Goal: Task Accomplishment & Management: Manage account settings

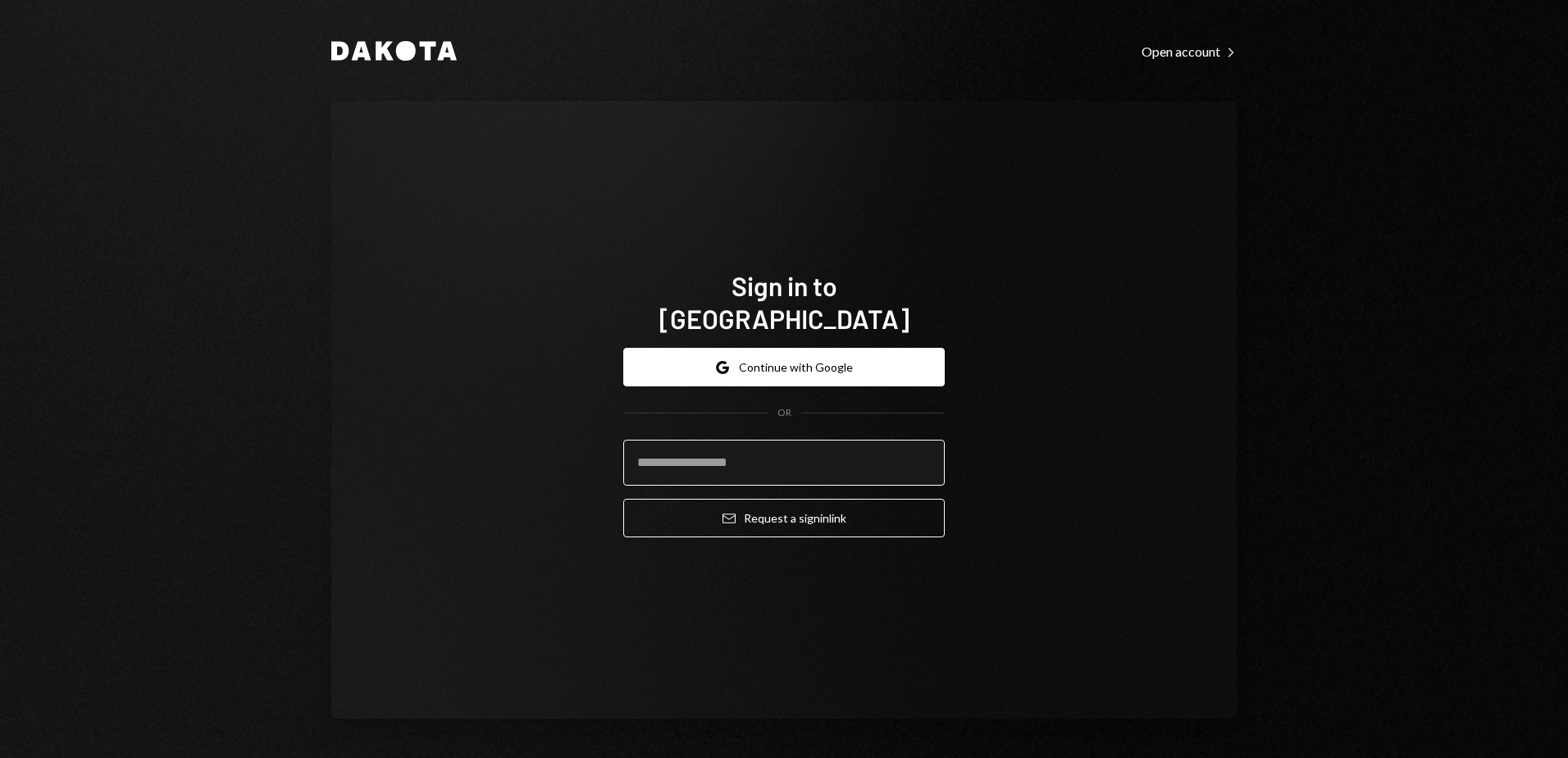
click at [741, 453] on input "email" at bounding box center [784, 463] width 321 height 46
click at [566, 433] on div "Sign in to Dakota Google Continue with Google OR Email Request a sign in link" at bounding box center [784, 410] width 906 height 618
click at [696, 440] on input "email" at bounding box center [784, 463] width 321 height 46
type input "**********"
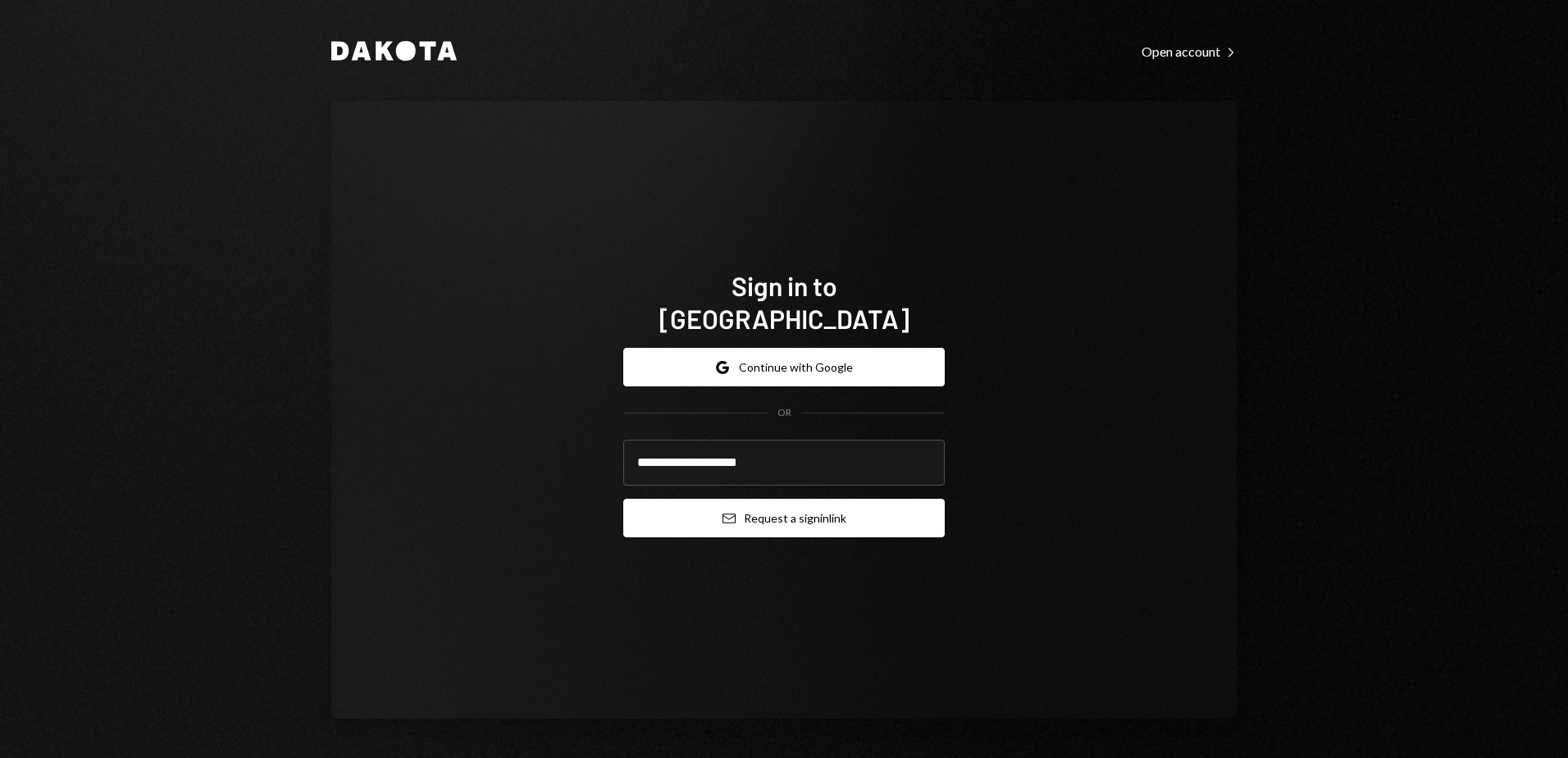
click at [769, 499] on button "Email Request a sign in link" at bounding box center [784, 518] width 321 height 38
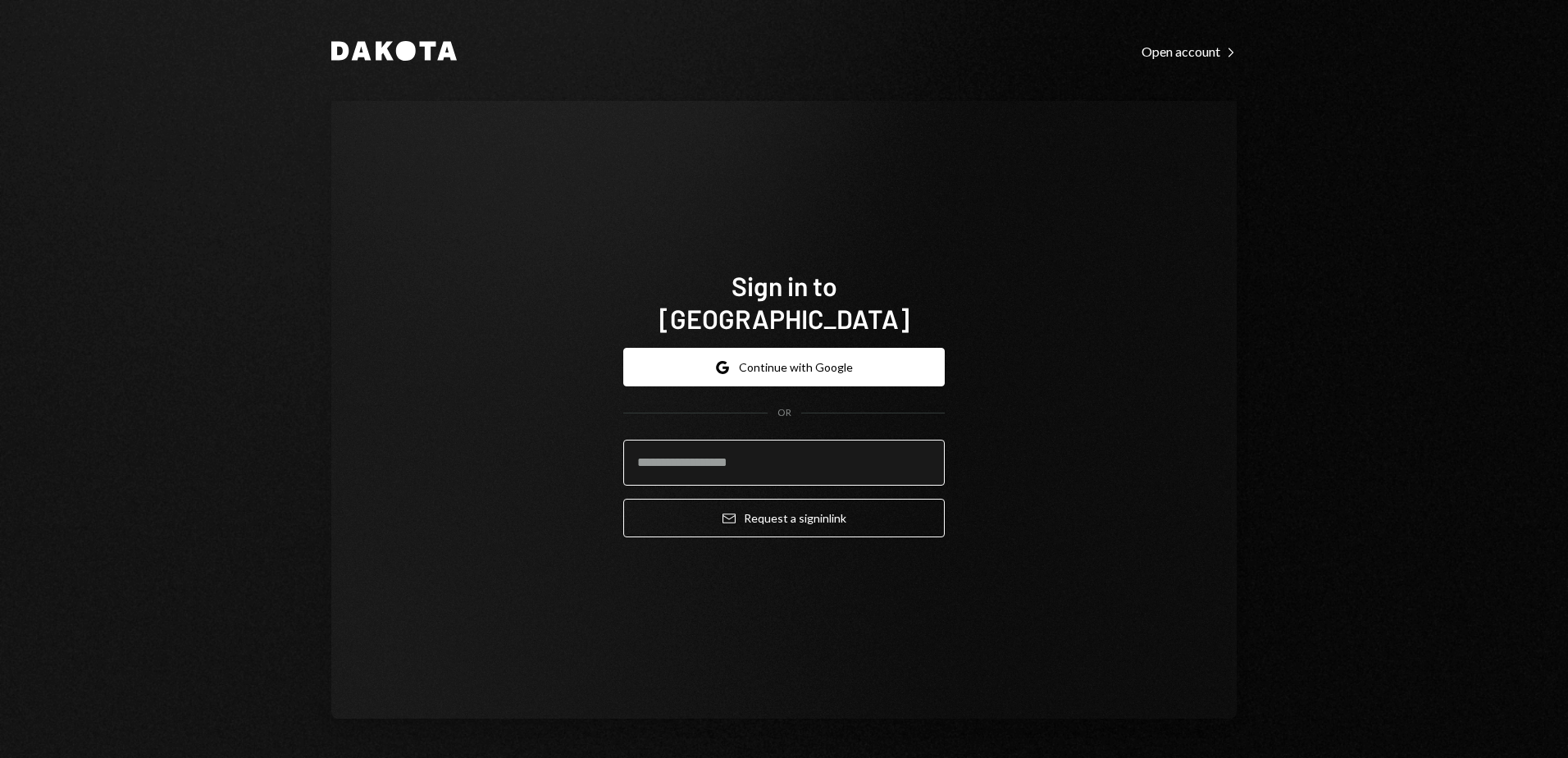
click at [753, 448] on input "email" at bounding box center [784, 463] width 321 height 46
click at [447, 261] on div "Sign in to Dakota Google Continue with Google OR Email Request a sign in link" at bounding box center [784, 410] width 906 height 618
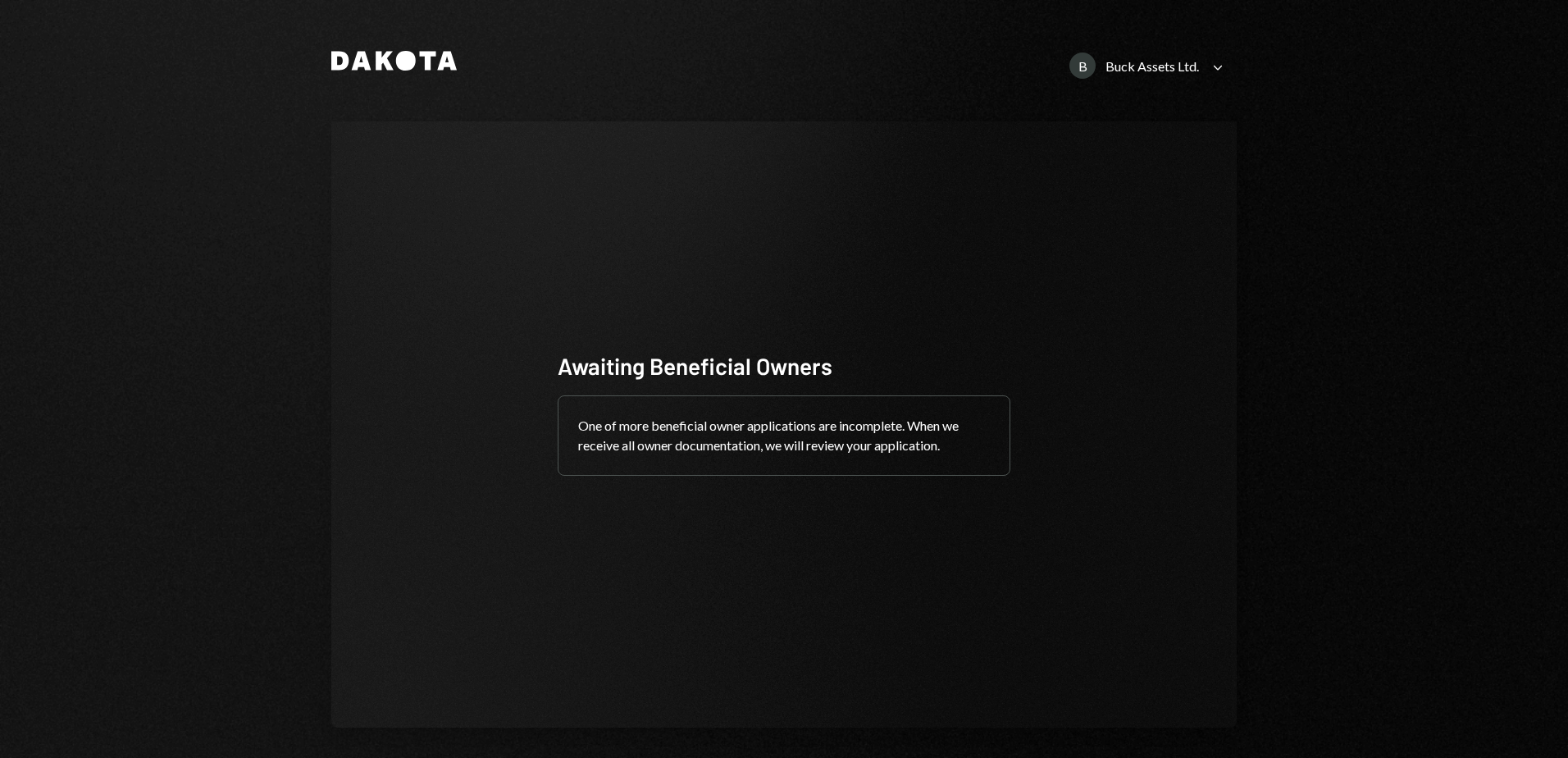
click at [1156, 66] on div "Buck Assets Ltd." at bounding box center [1152, 66] width 94 height 15
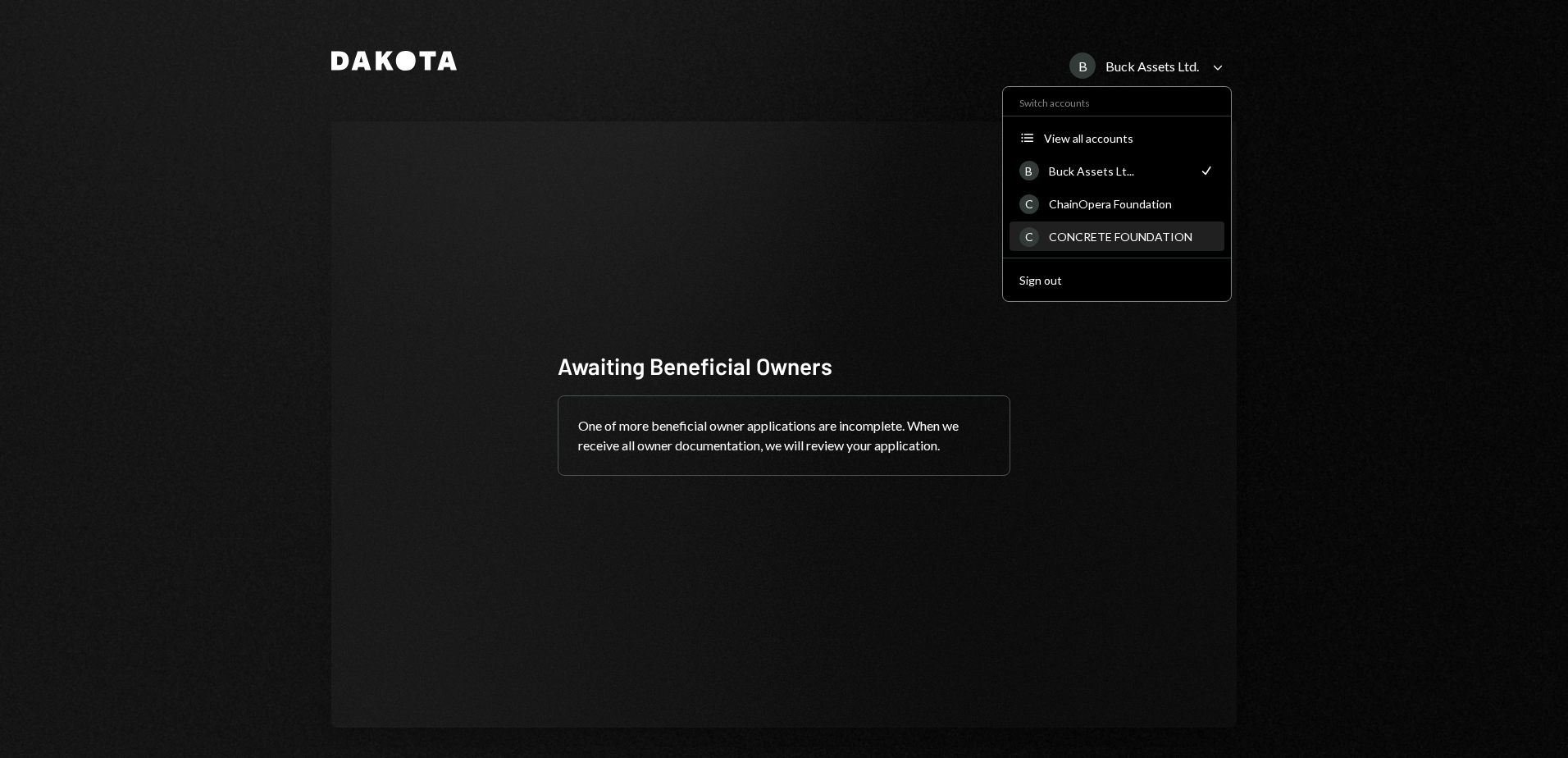
click at [1087, 233] on div "CONCRETE FOUNDATION" at bounding box center [1132, 237] width 166 height 14
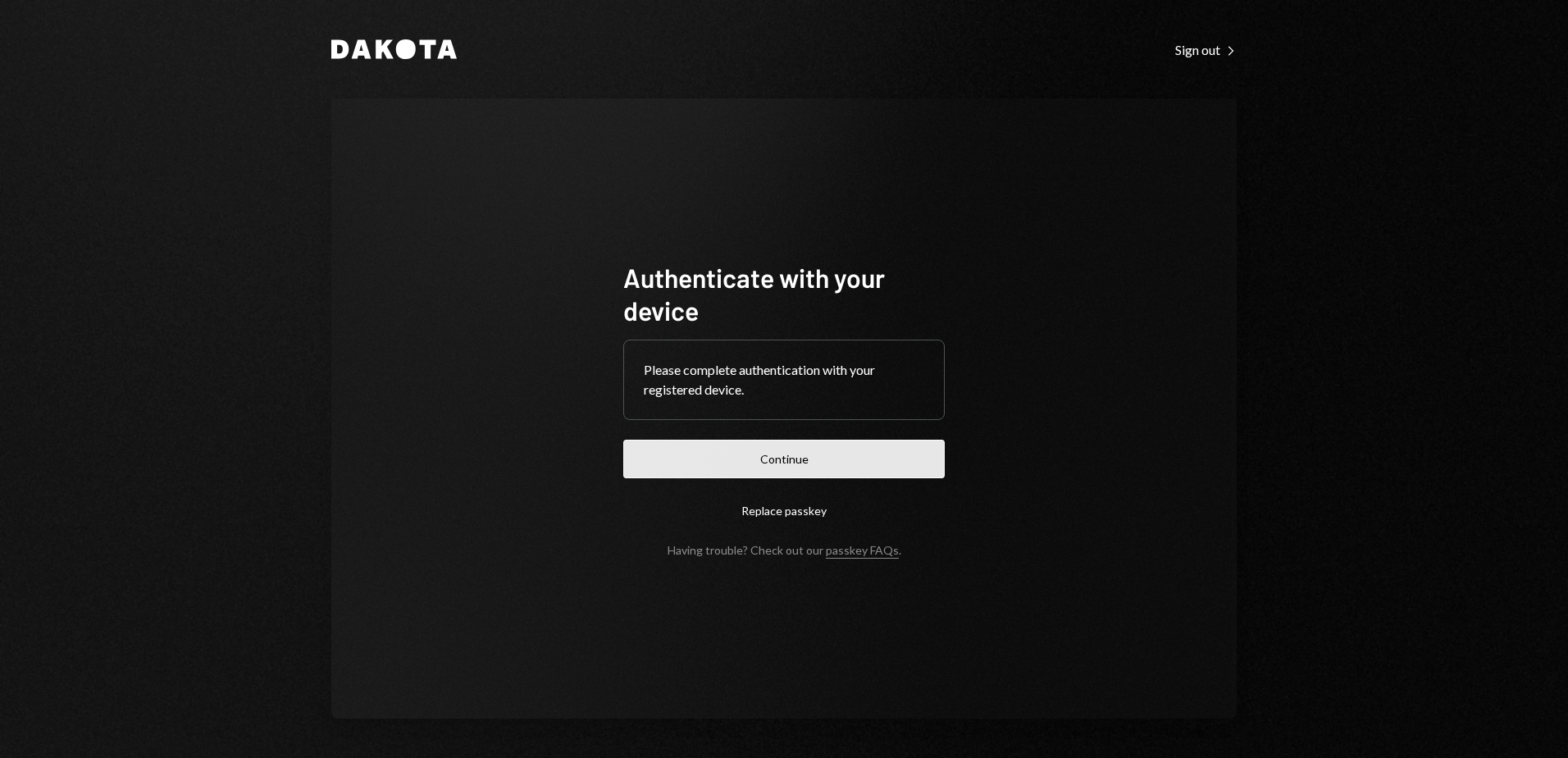
click at [796, 451] on button "Continue" at bounding box center [784, 459] width 321 height 38
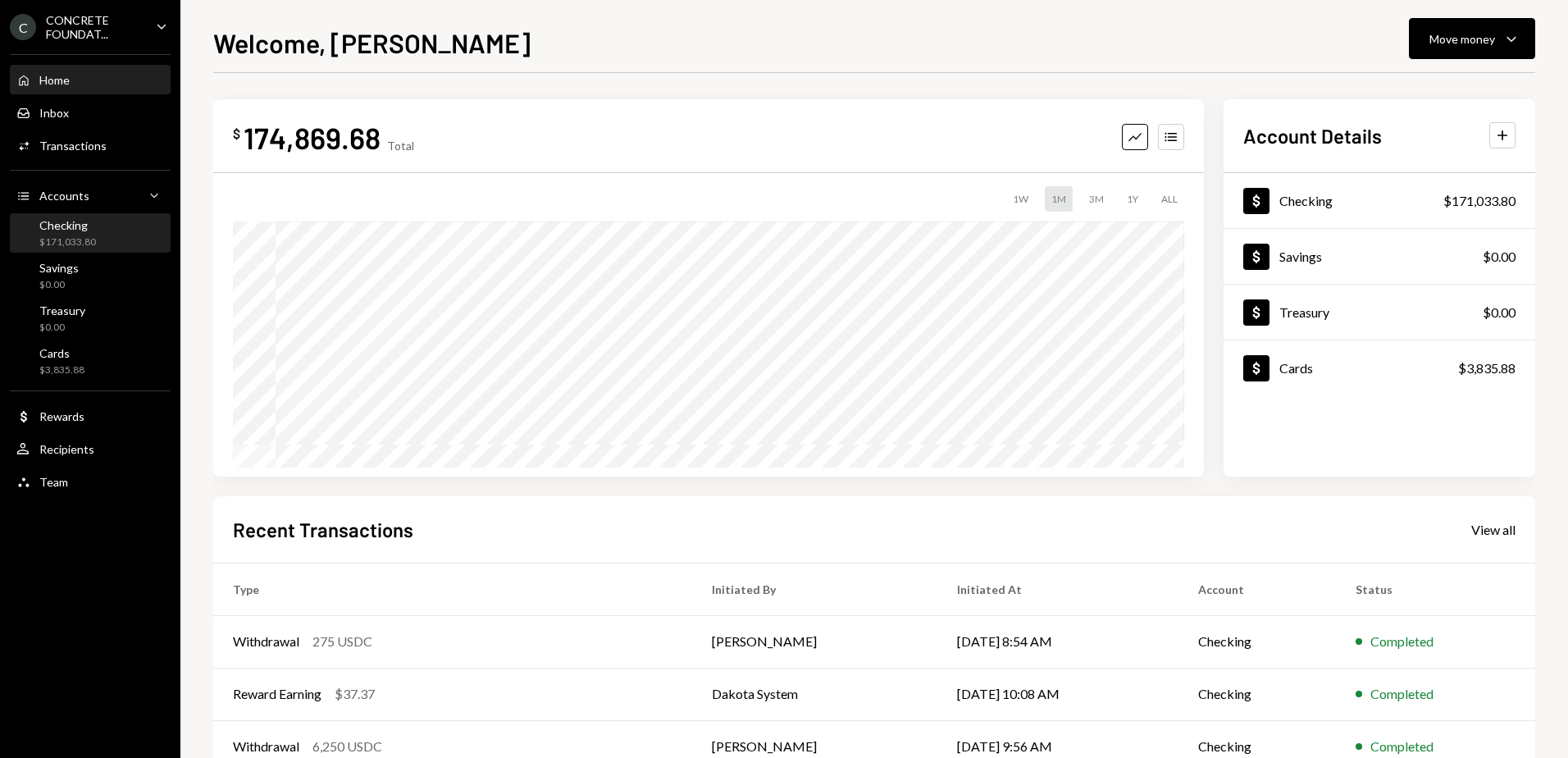
click at [59, 231] on div "Checking" at bounding box center [67, 225] width 57 height 14
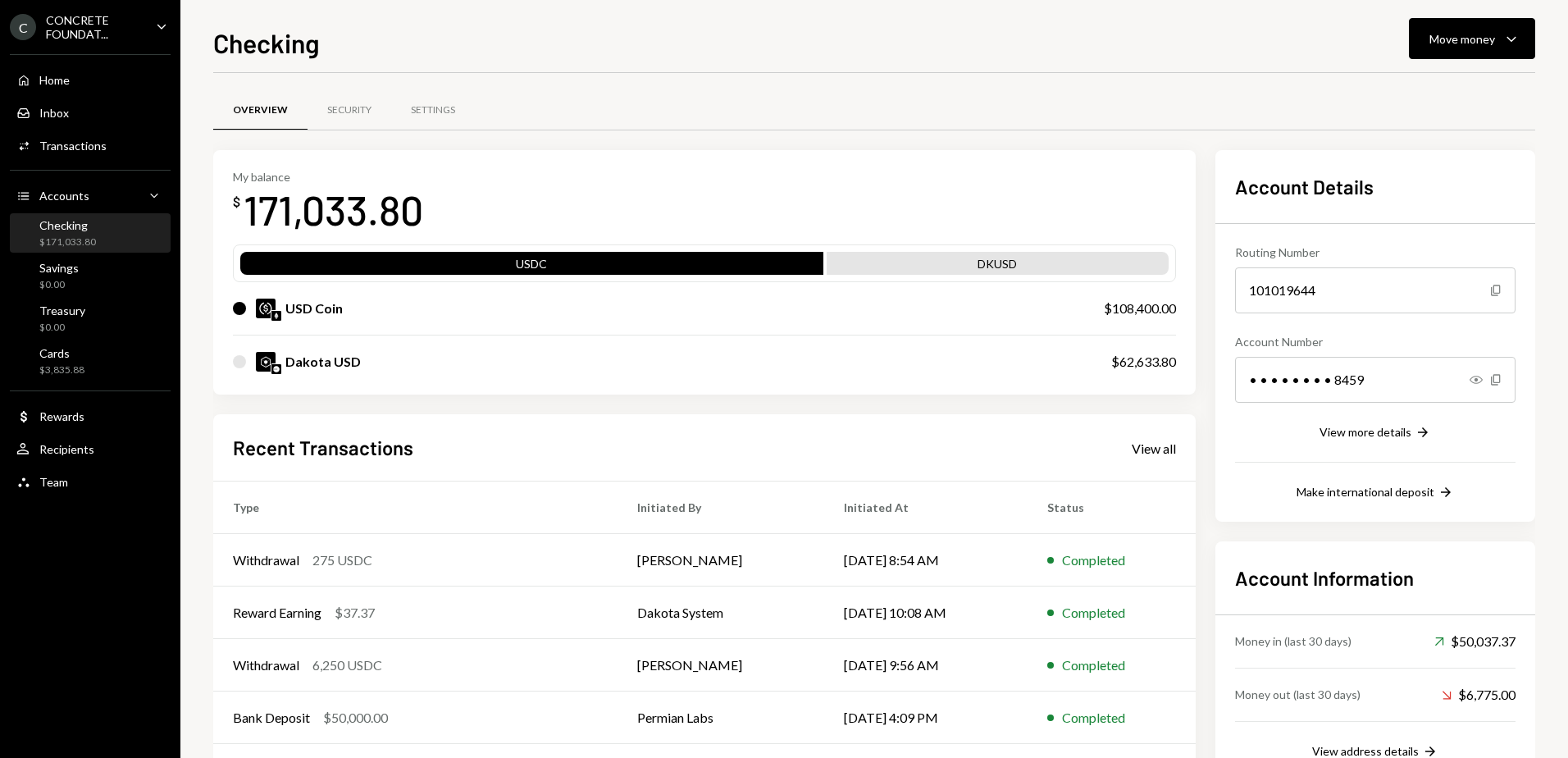
click at [907, 257] on div "DKUSD" at bounding box center [997, 266] width 342 height 23
click at [73, 73] on div "Home Home" at bounding box center [90, 80] width 148 height 14
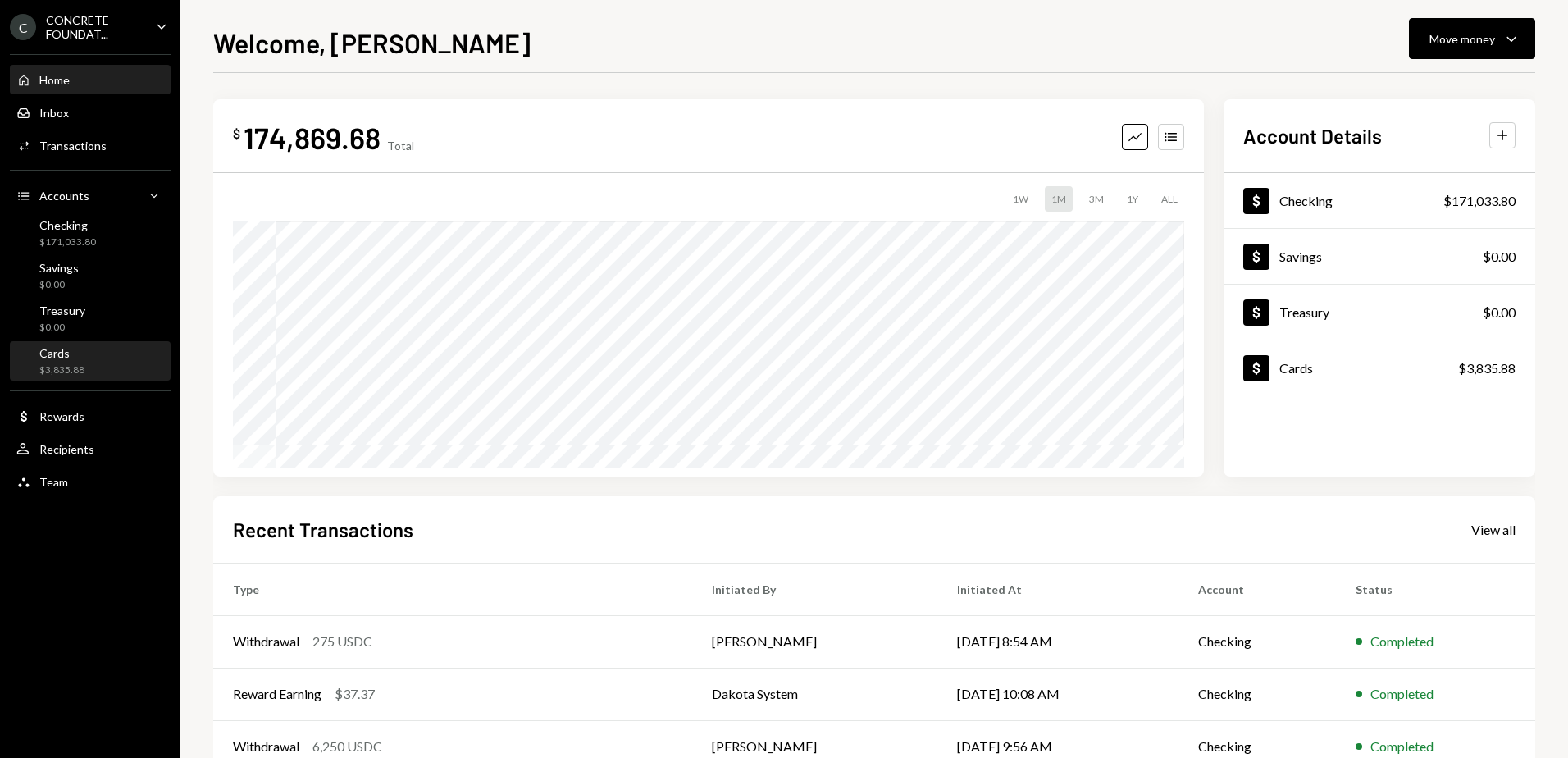
click at [82, 363] on div "$3,835.88" at bounding box center [61, 370] width 45 height 14
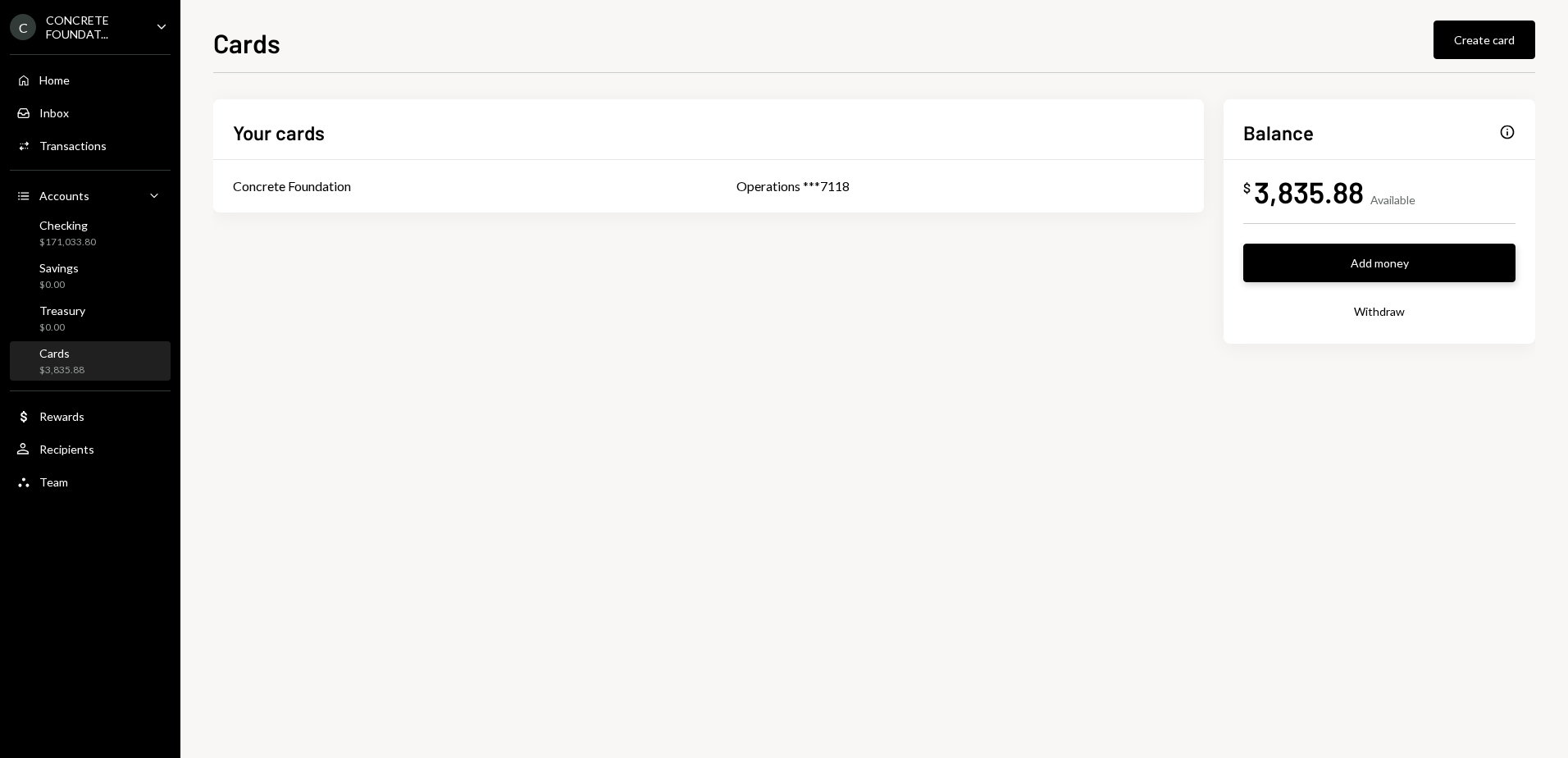
click at [1325, 254] on button "Add money" at bounding box center [1379, 263] width 272 height 38
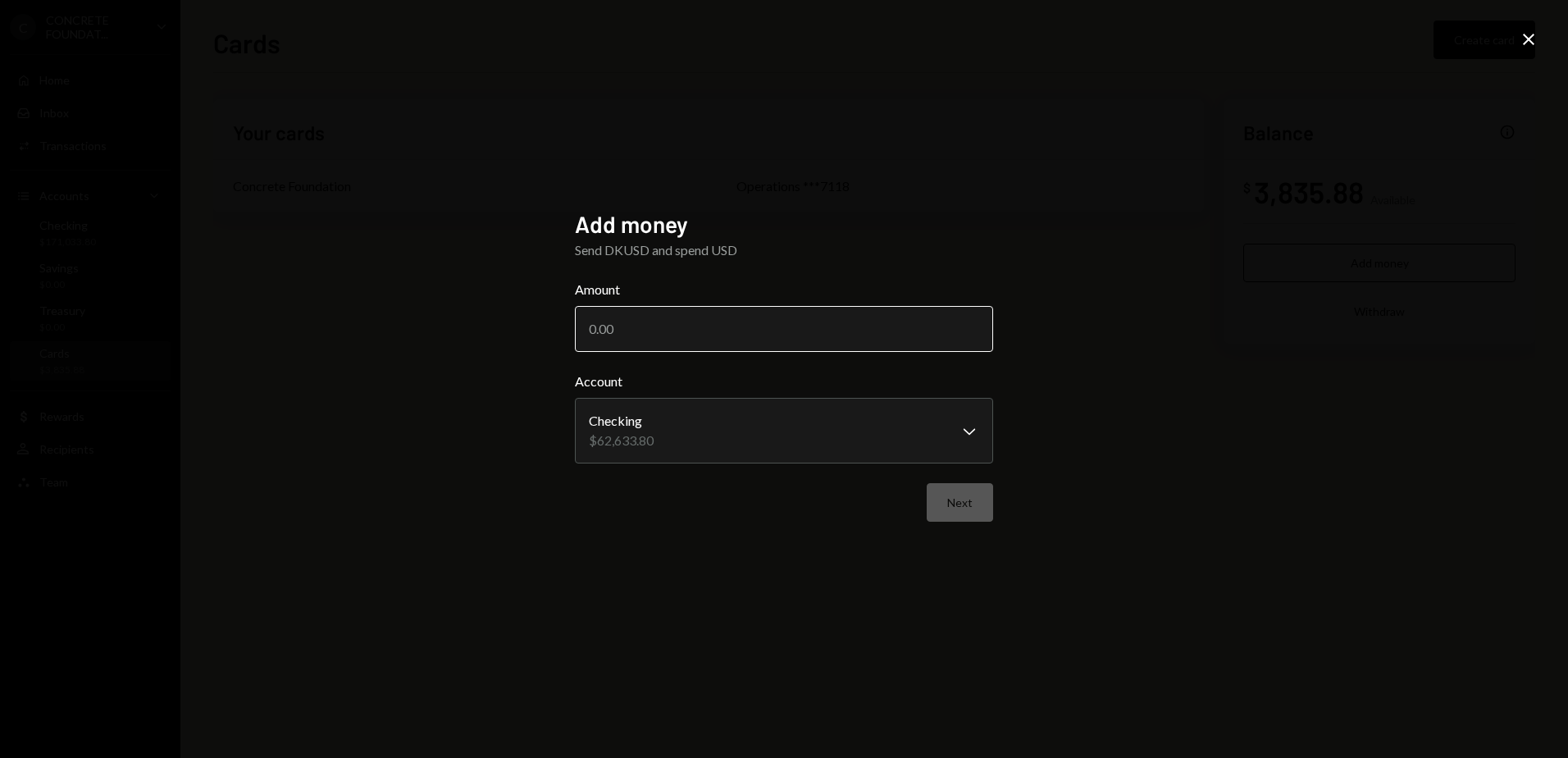
click at [670, 334] on input "Amount" at bounding box center [784, 329] width 418 height 46
click at [1530, 43] on icon "Close" at bounding box center [1529, 39] width 20 height 20
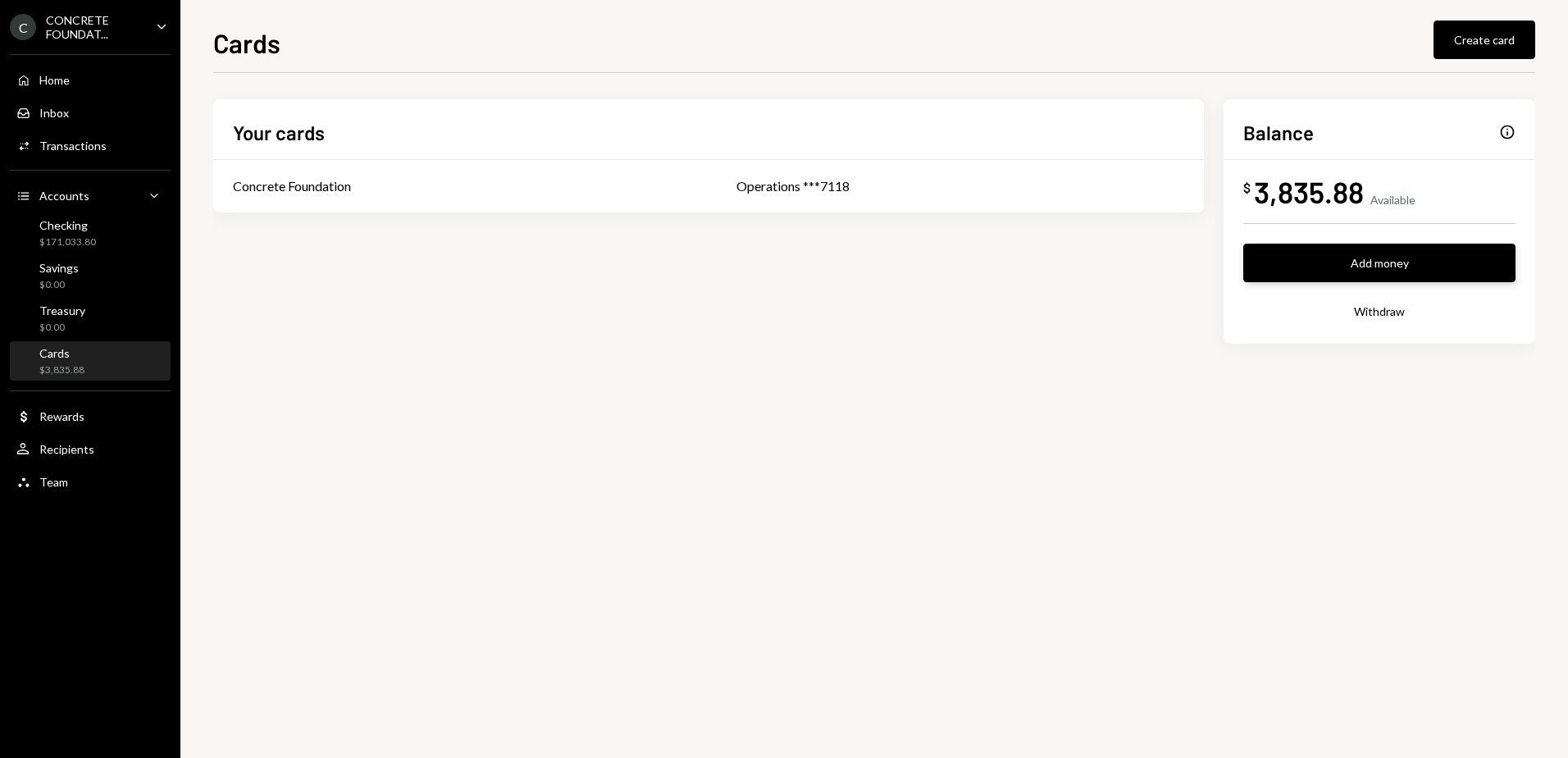
click at [1370, 266] on button "Add money" at bounding box center [1379, 263] width 272 height 38
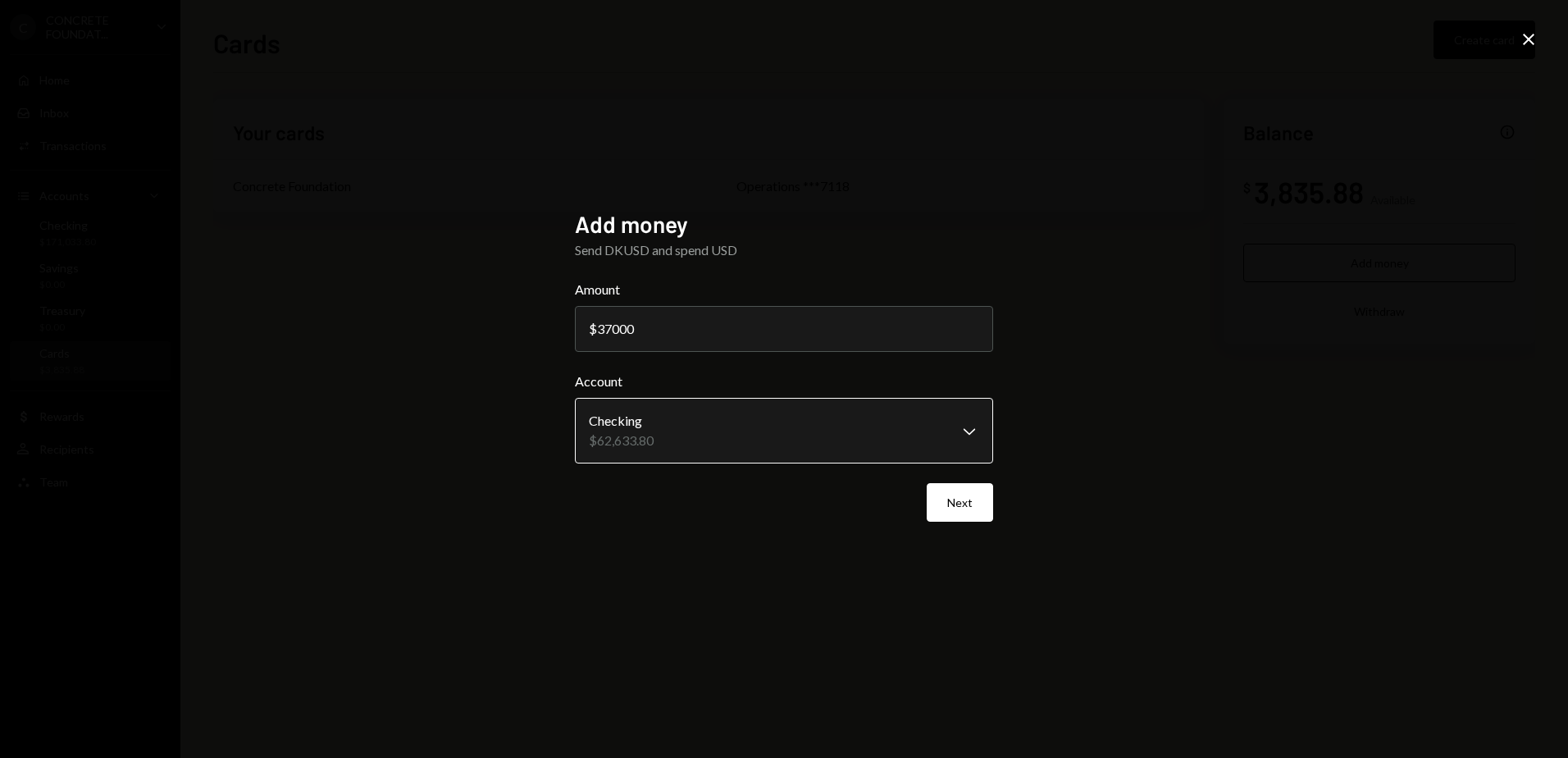
type input "37000"
click at [665, 434] on body "**********" at bounding box center [784, 379] width 1568 height 758
click at [956, 504] on button "Next" at bounding box center [960, 502] width 66 height 38
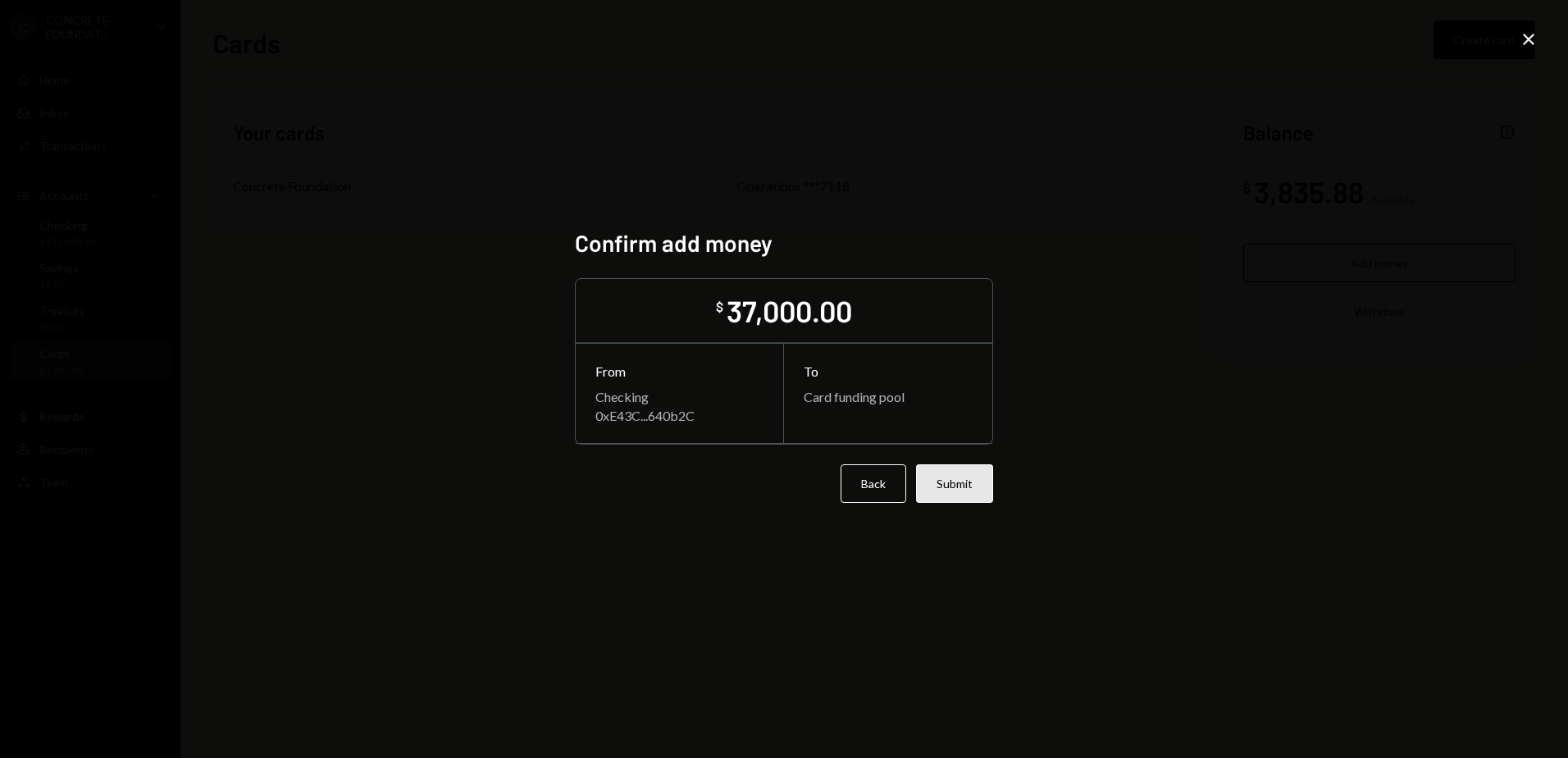
click at [949, 482] on button "Submit" at bounding box center [955, 483] width 77 height 38
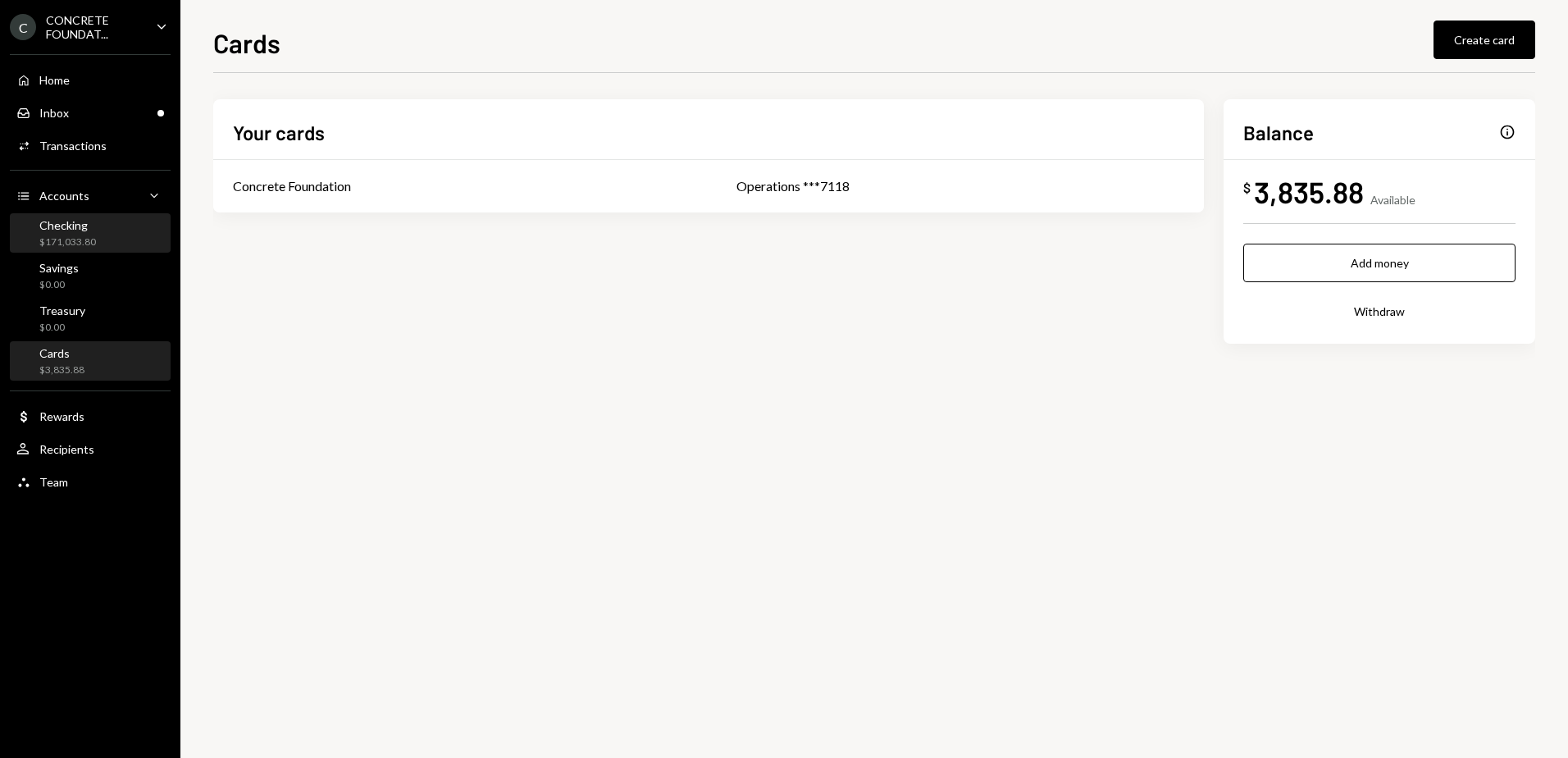
click at [95, 241] on div "Checking $171,033.80" at bounding box center [90, 234] width 148 height 31
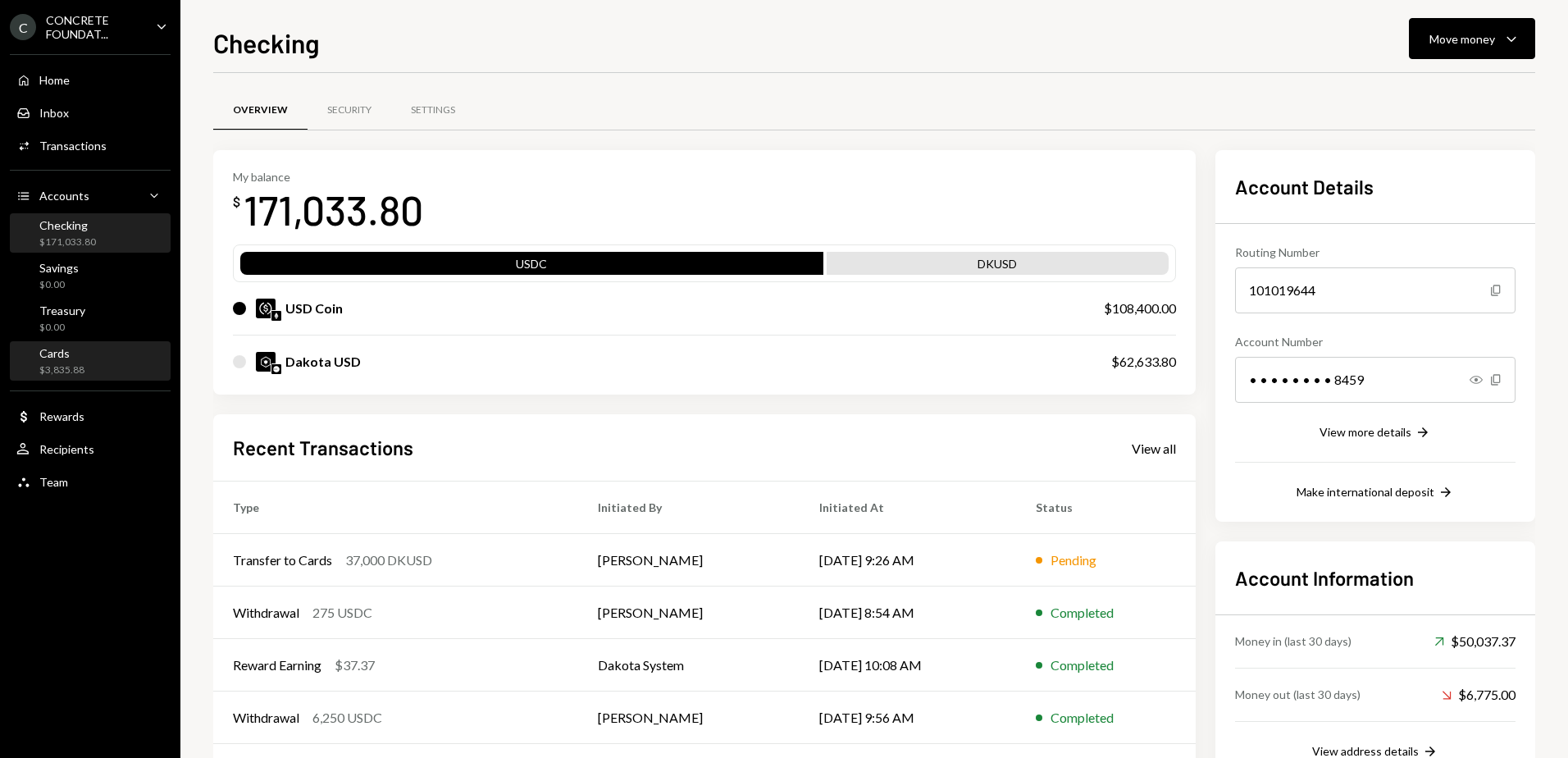
click at [92, 357] on div "Cards $3,835.88" at bounding box center [90, 362] width 148 height 31
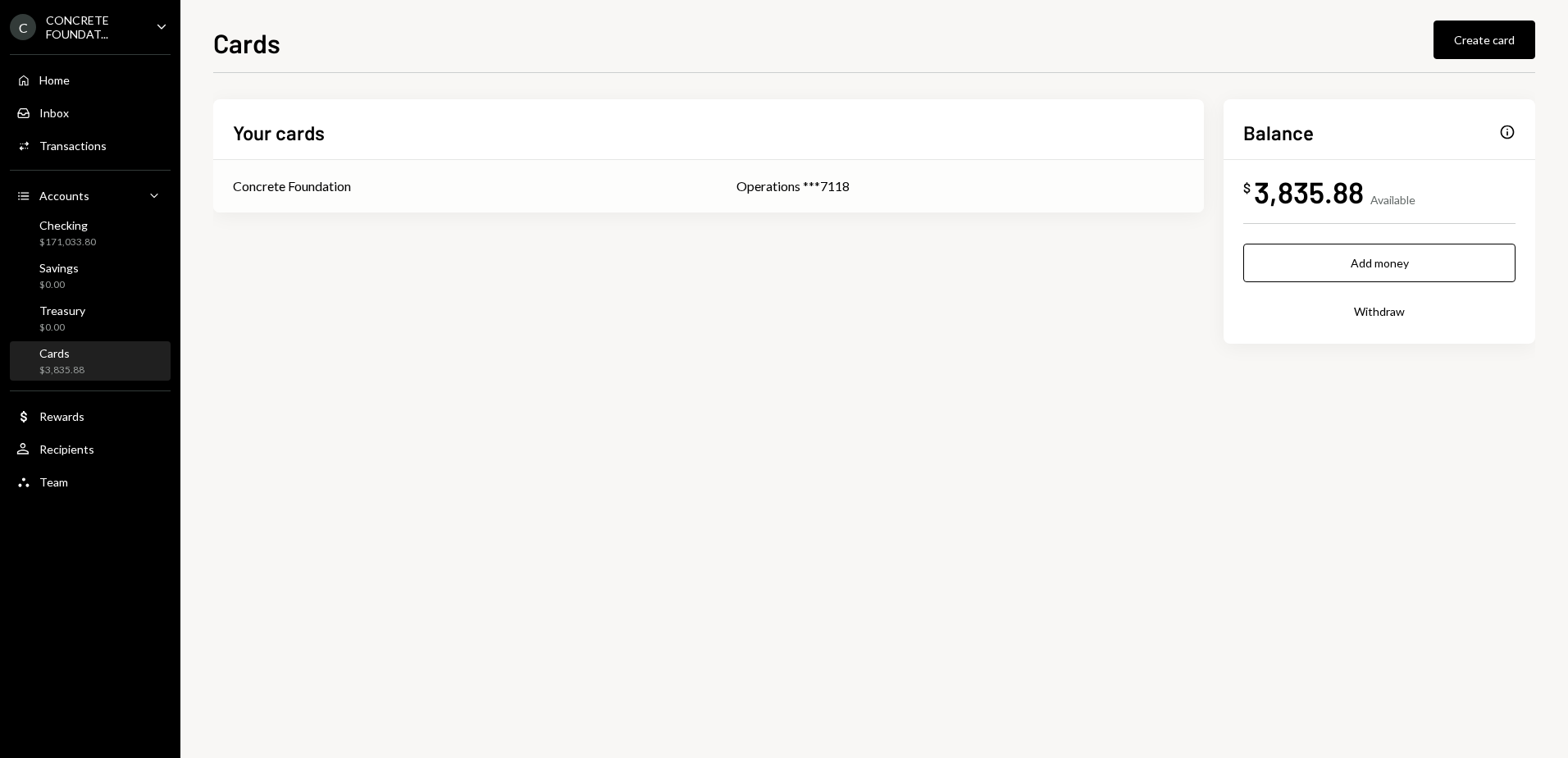
click at [582, 177] on div "Concrete Foundation" at bounding box center [465, 185] width 464 height 20
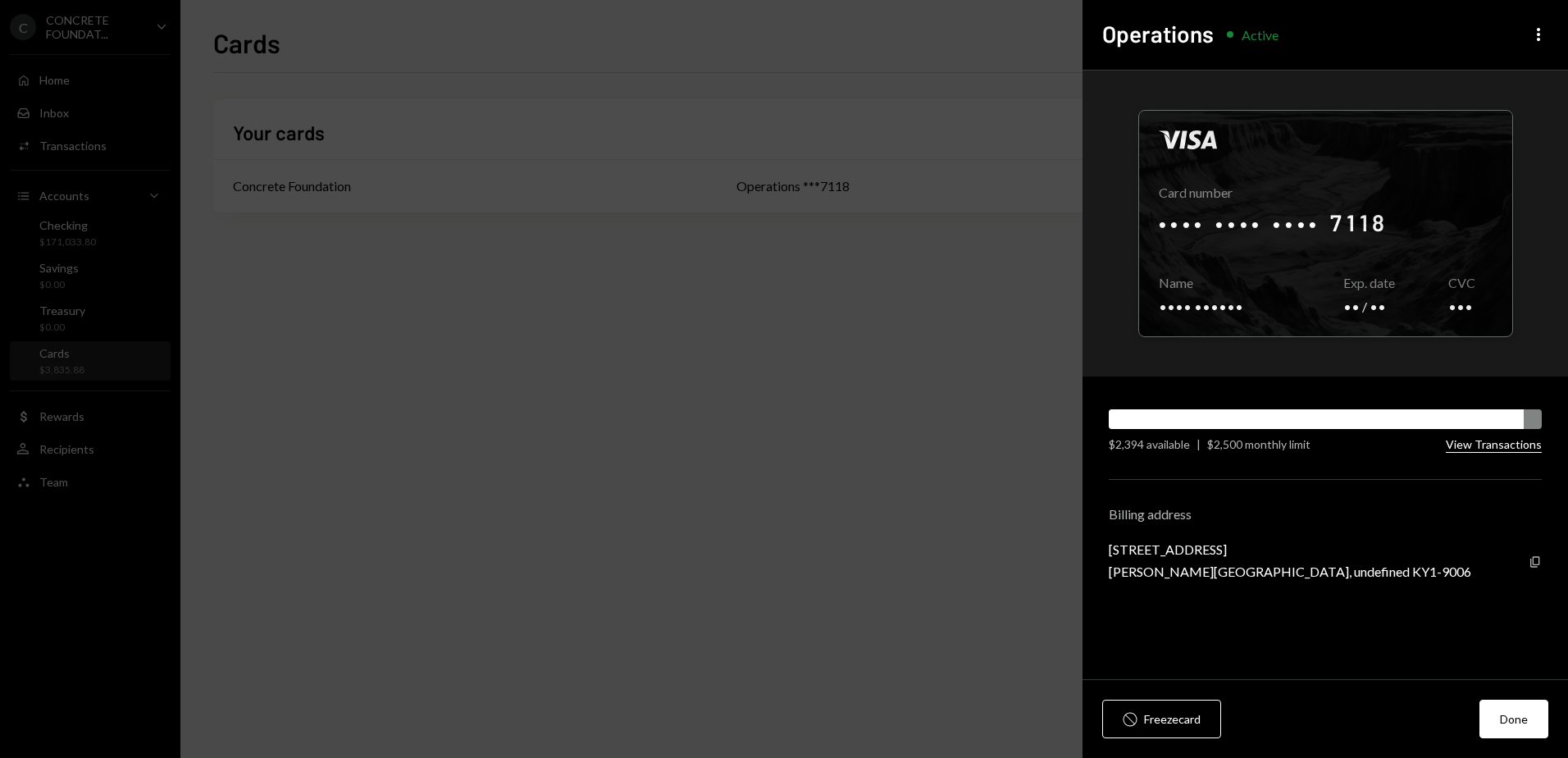
click at [1474, 443] on button "View Transactions" at bounding box center [1494, 445] width 96 height 15
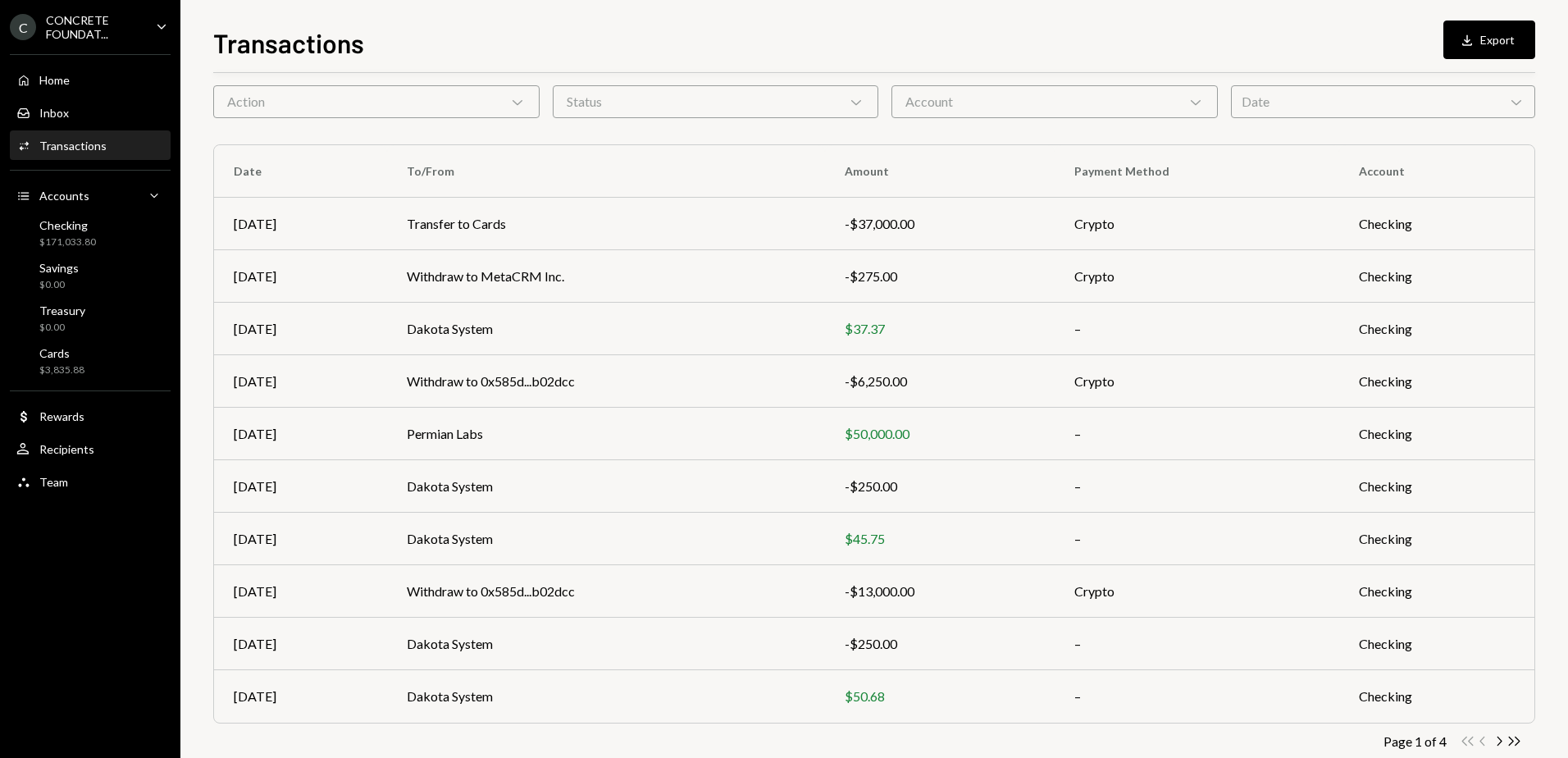
scroll to position [16, 0]
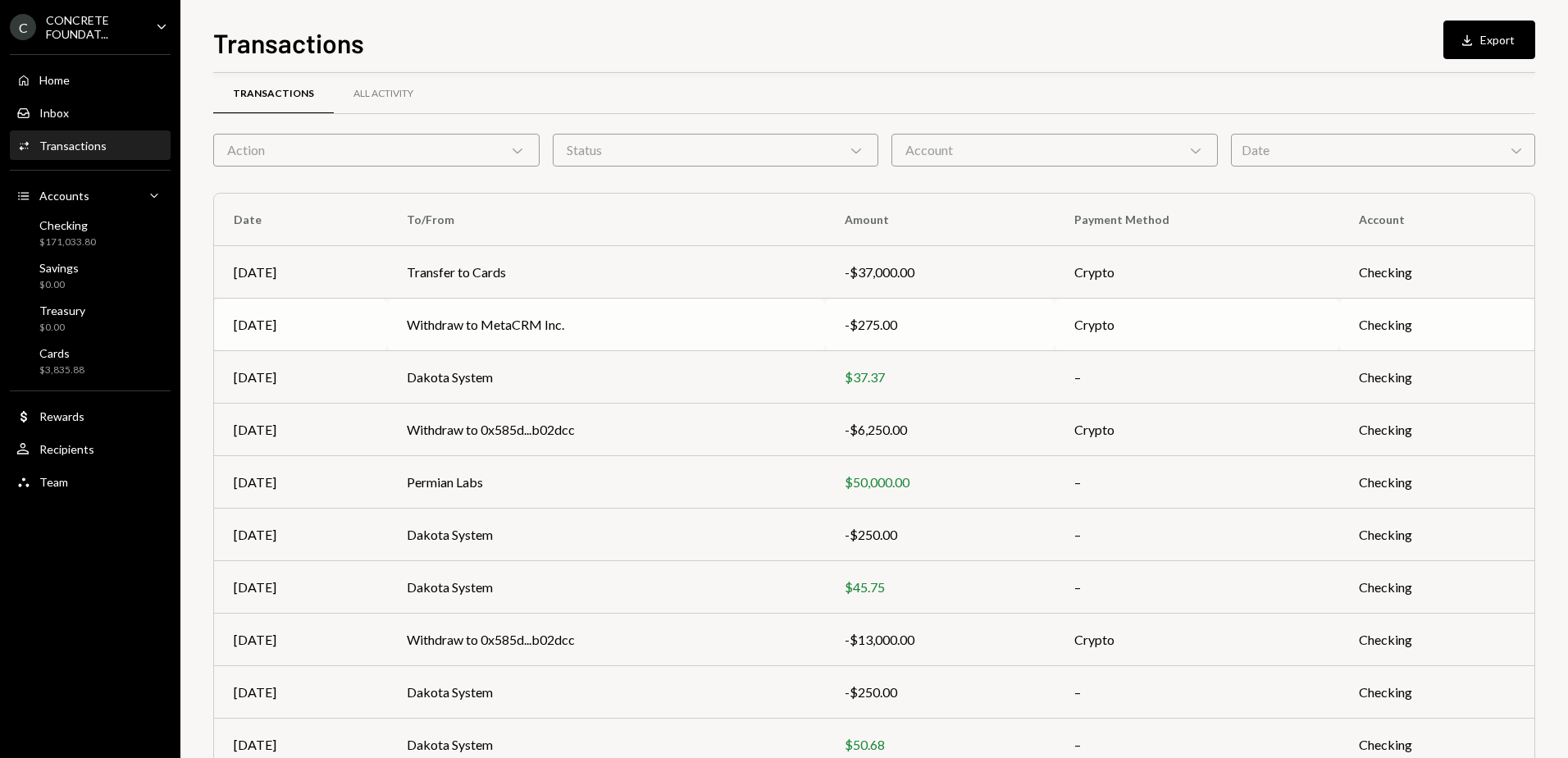
click at [651, 329] on td "Withdraw to MetaCRM Inc." at bounding box center [605, 325] width 438 height 53
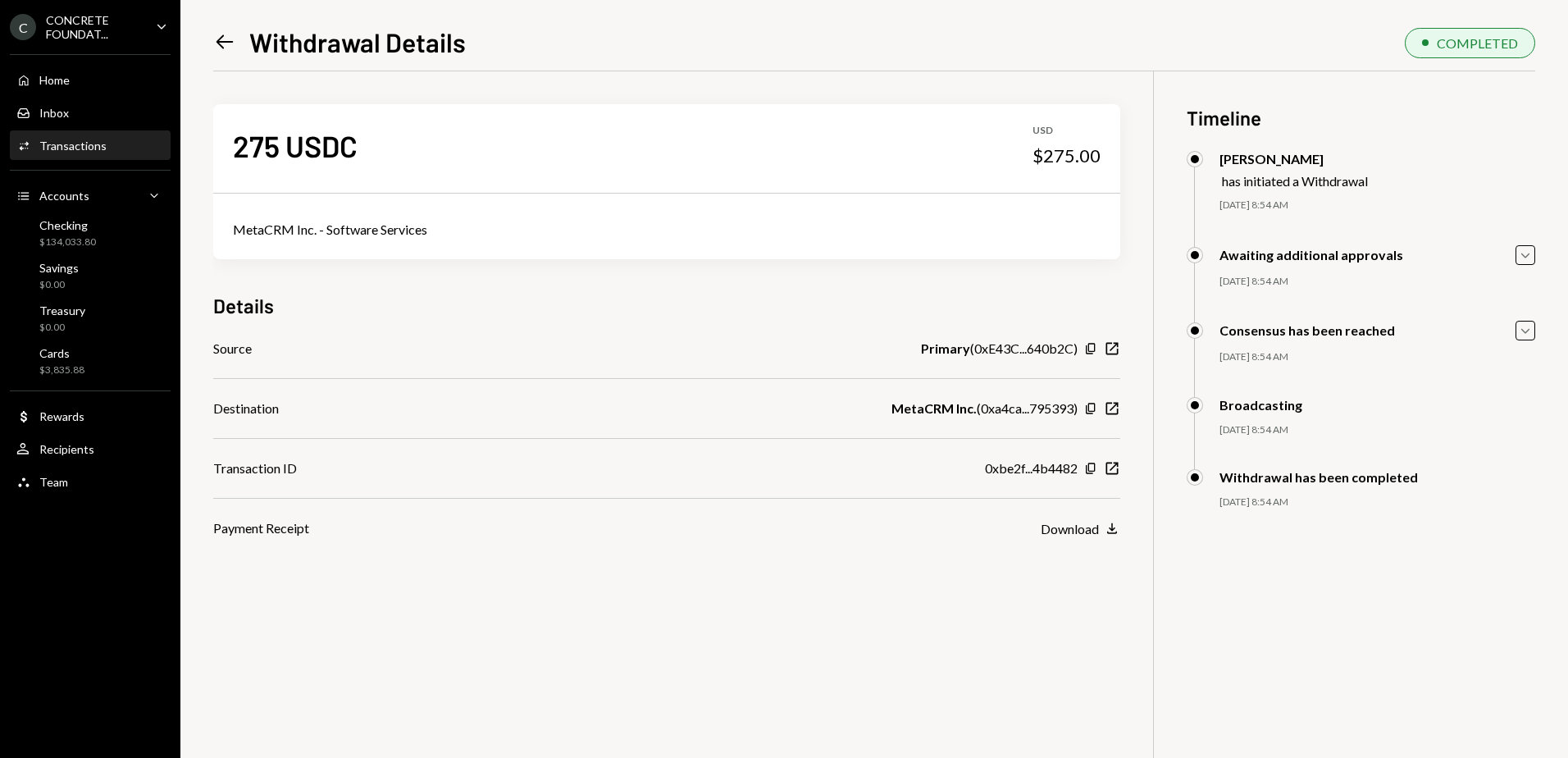
click at [223, 43] on icon "Left Arrow" at bounding box center [224, 42] width 23 height 23
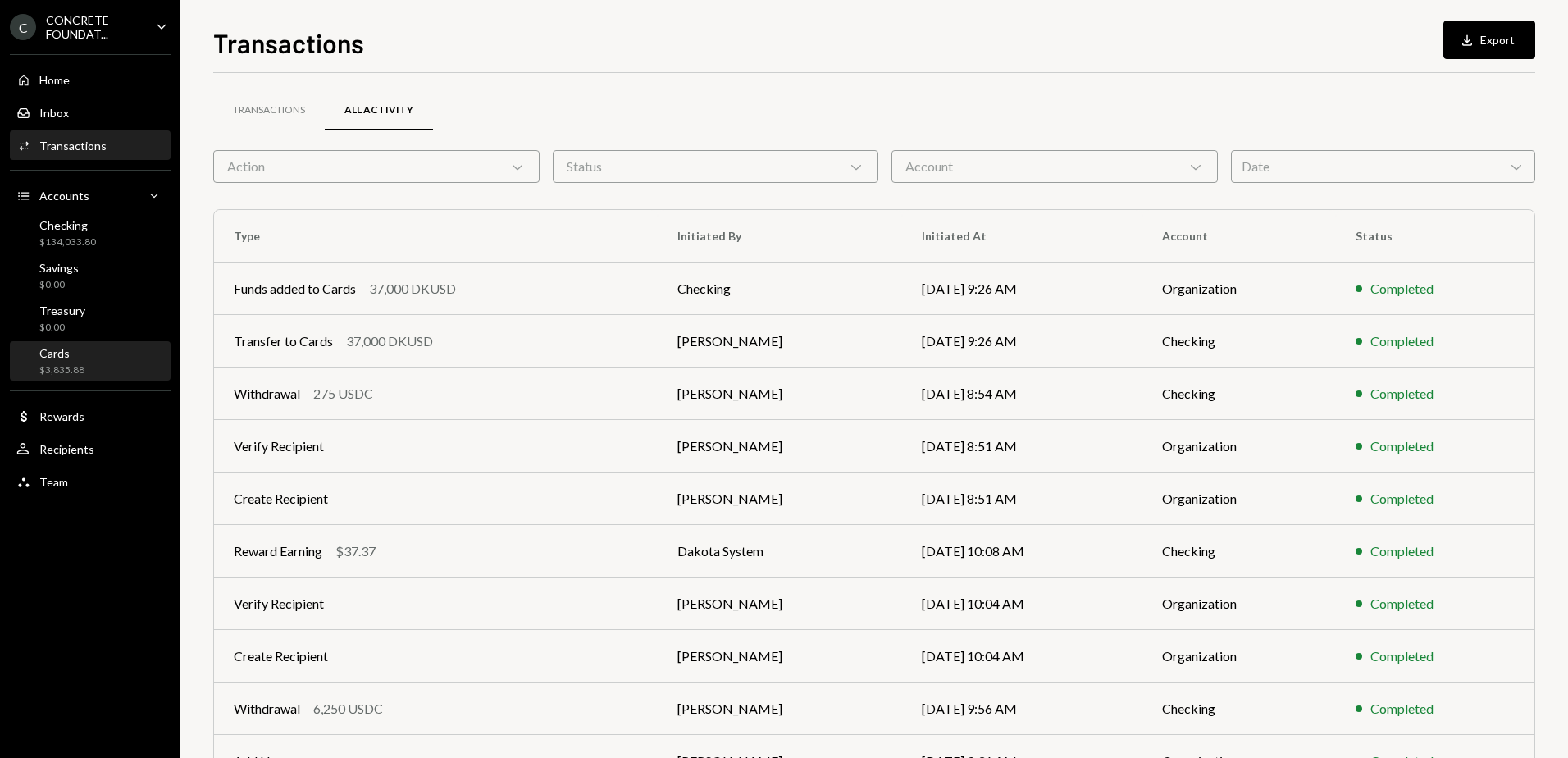
click at [82, 361] on div "Cards $3,835.88" at bounding box center [61, 362] width 45 height 31
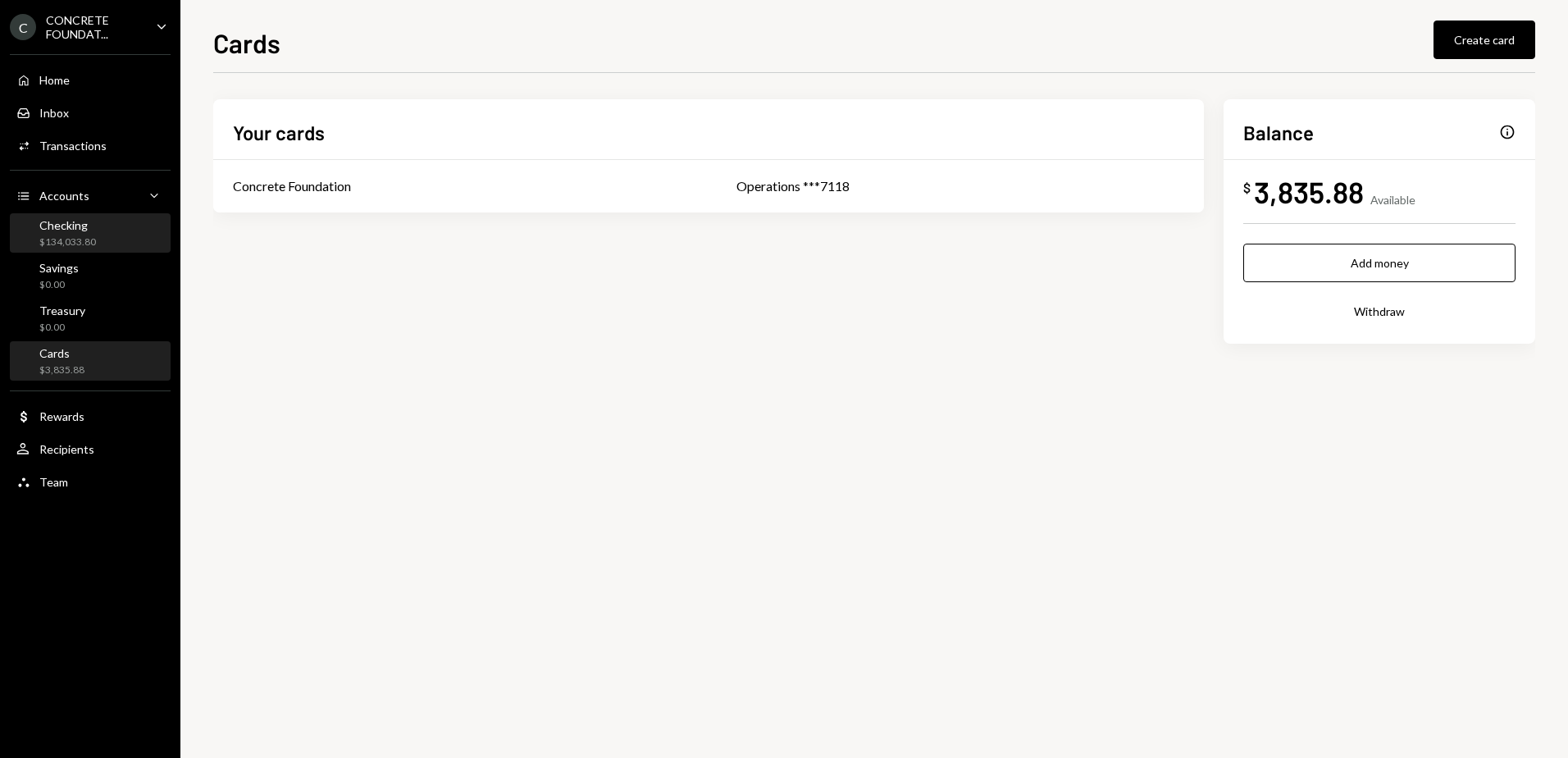
click at [55, 244] on div "$134,033.80" at bounding box center [67, 242] width 57 height 14
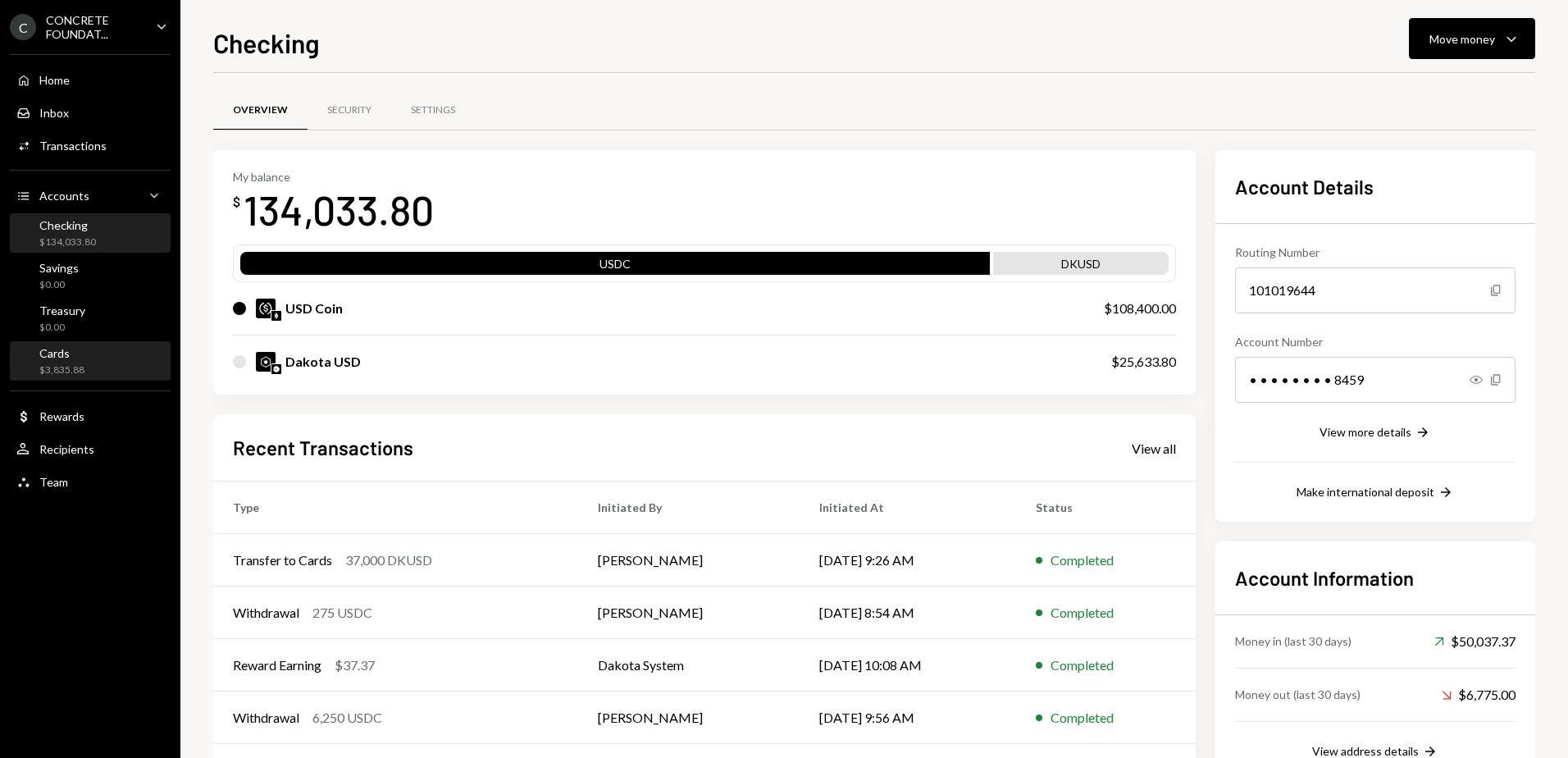
click at [82, 365] on div "$3,835.88" at bounding box center [61, 370] width 45 height 14
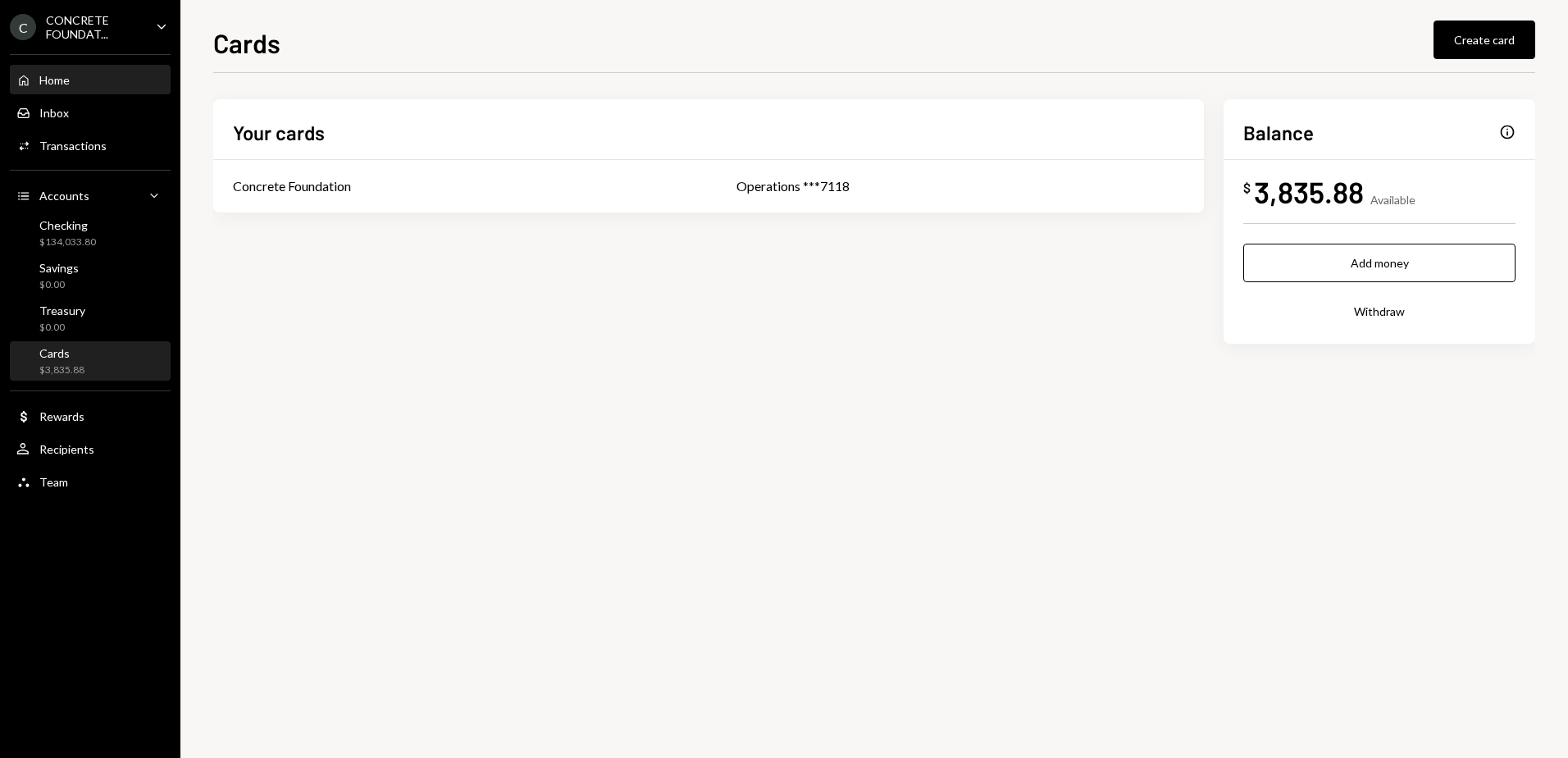
click at [59, 76] on div "Home" at bounding box center [54, 80] width 31 height 14
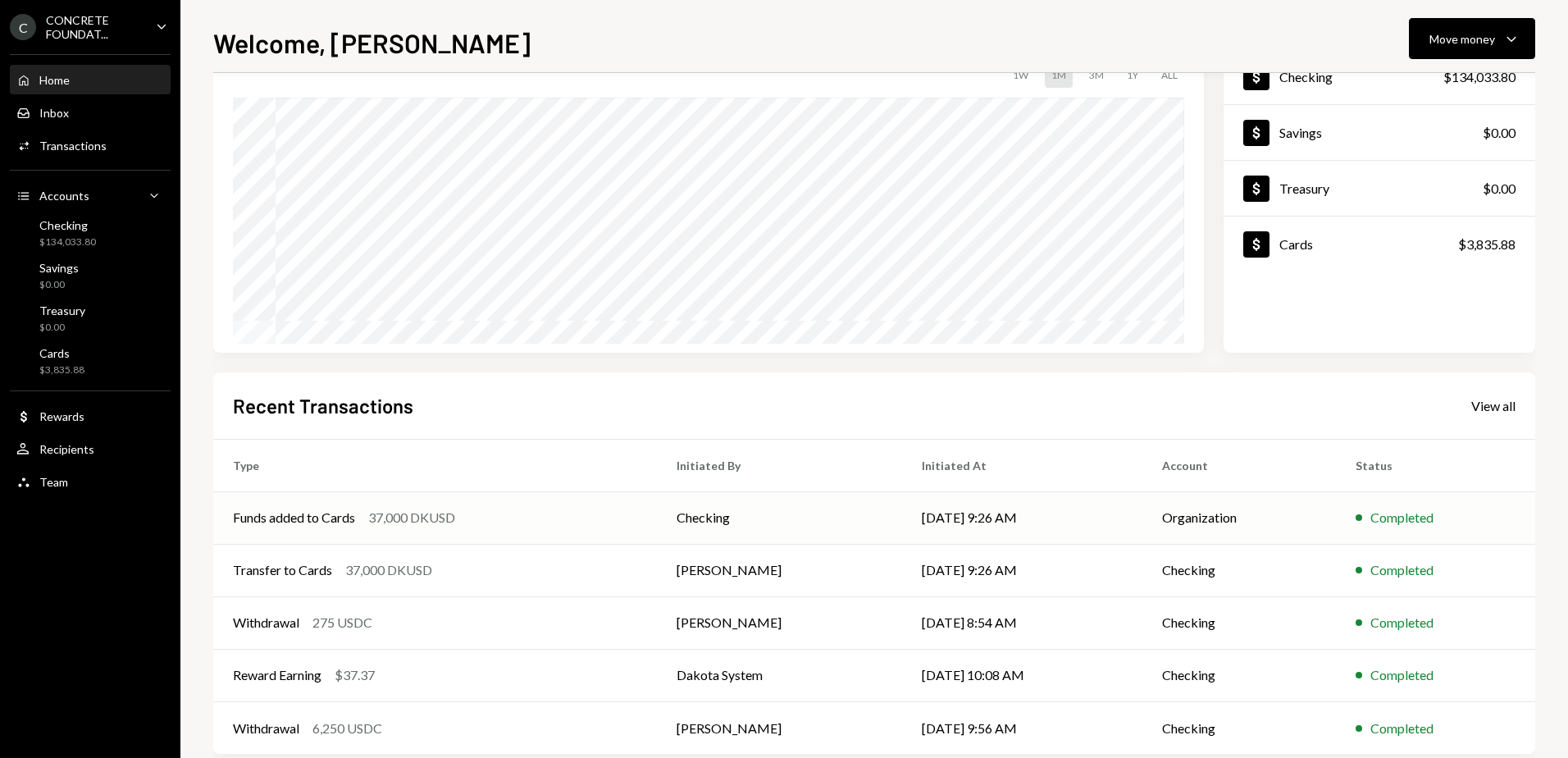
scroll to position [152, 0]
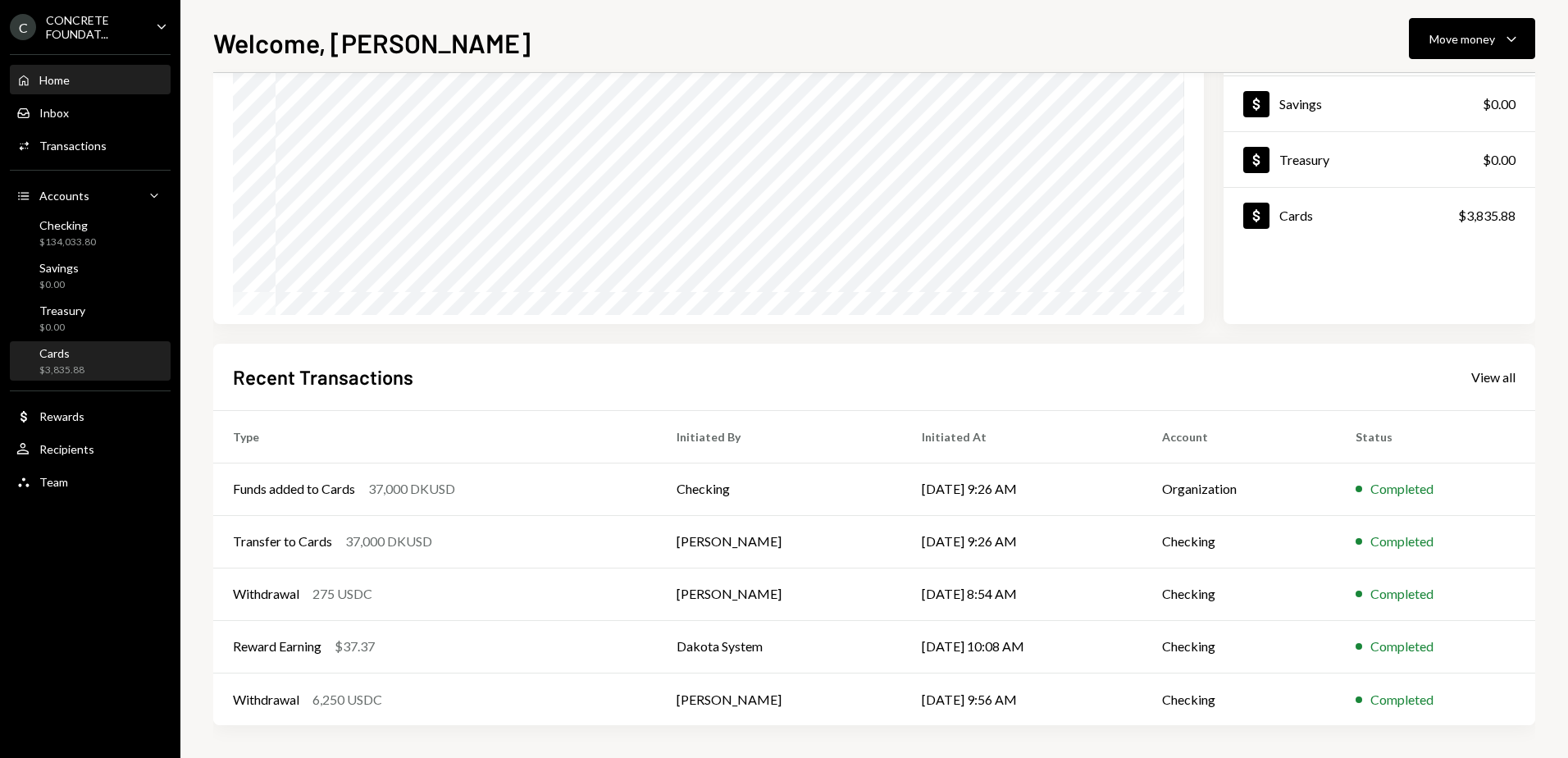
click at [115, 353] on div "Cards $3,835.88" at bounding box center [90, 362] width 148 height 31
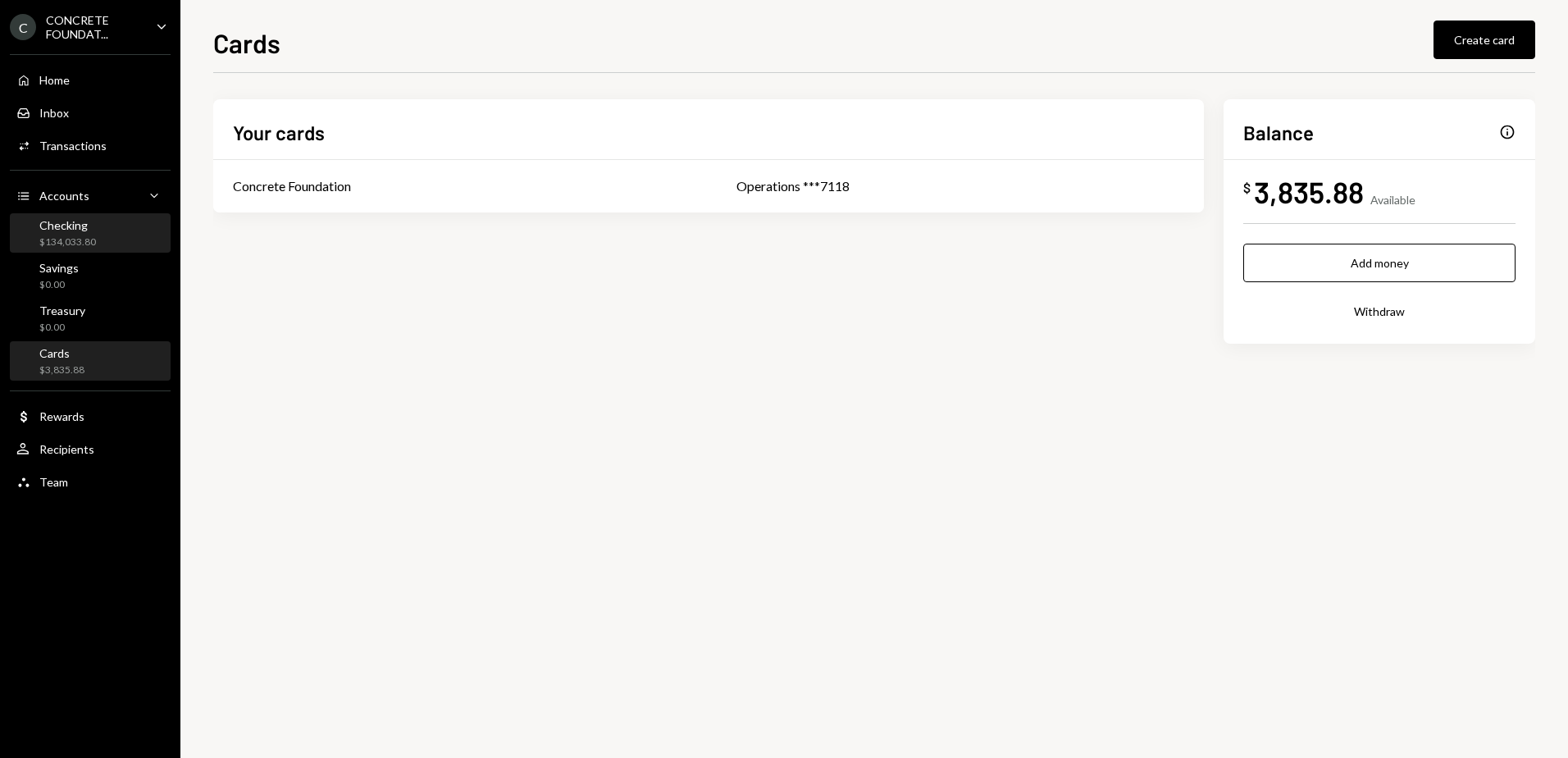
click at [73, 230] on div "Checking" at bounding box center [67, 225] width 57 height 14
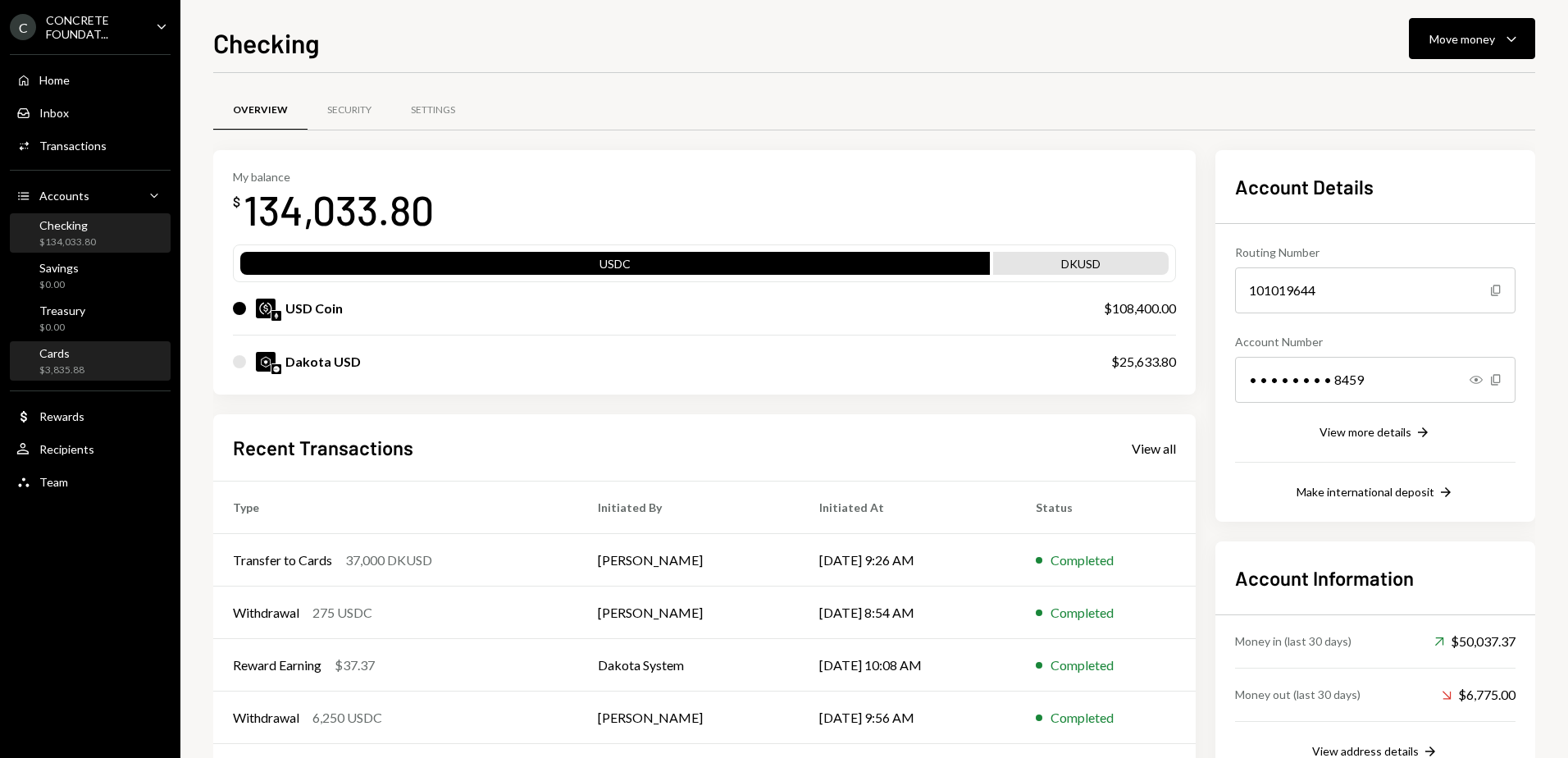
click at [87, 354] on div "Cards $3,835.88" at bounding box center [90, 362] width 148 height 31
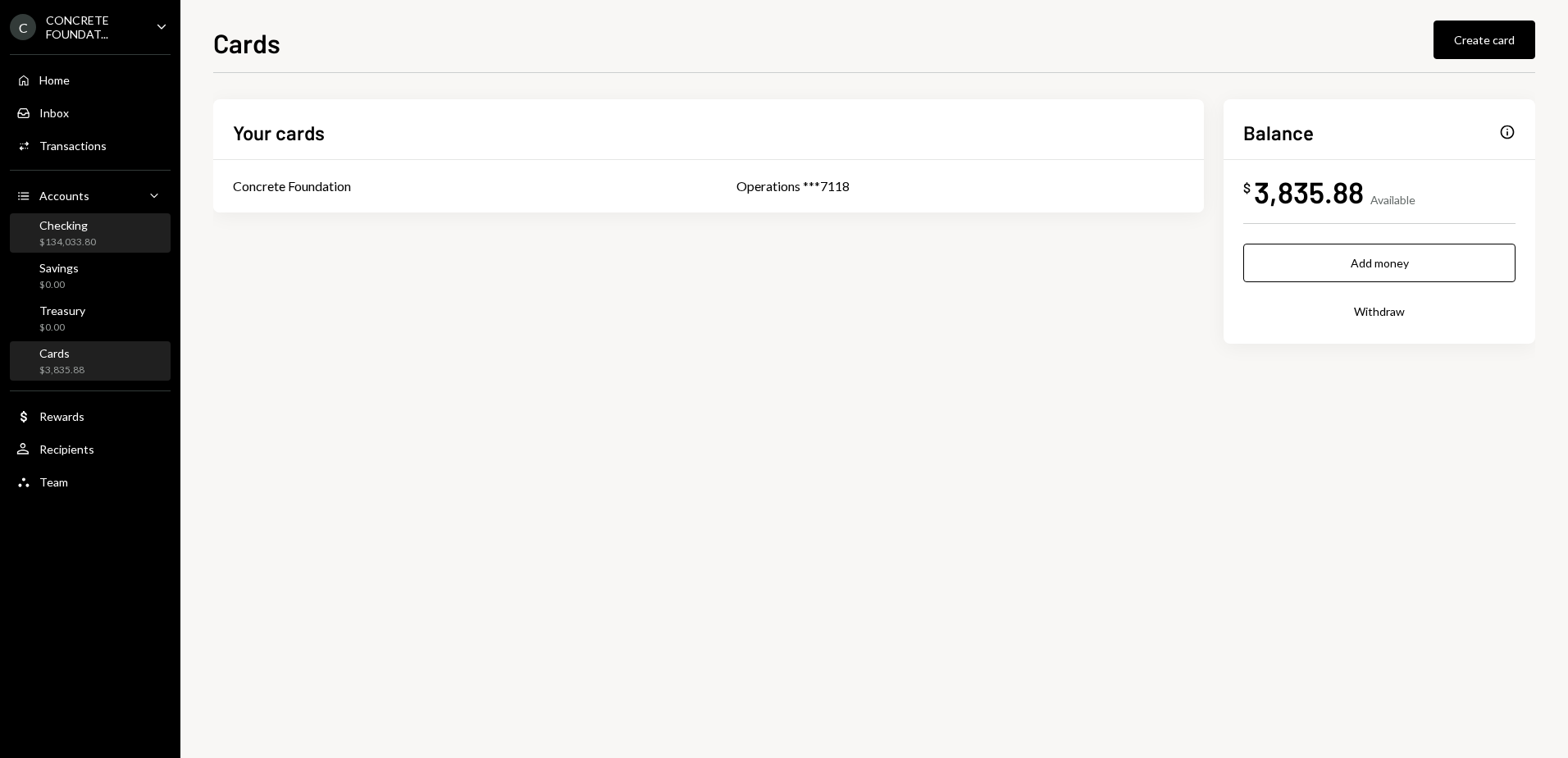
click at [105, 225] on div "Checking $134,033.80" at bounding box center [90, 234] width 148 height 31
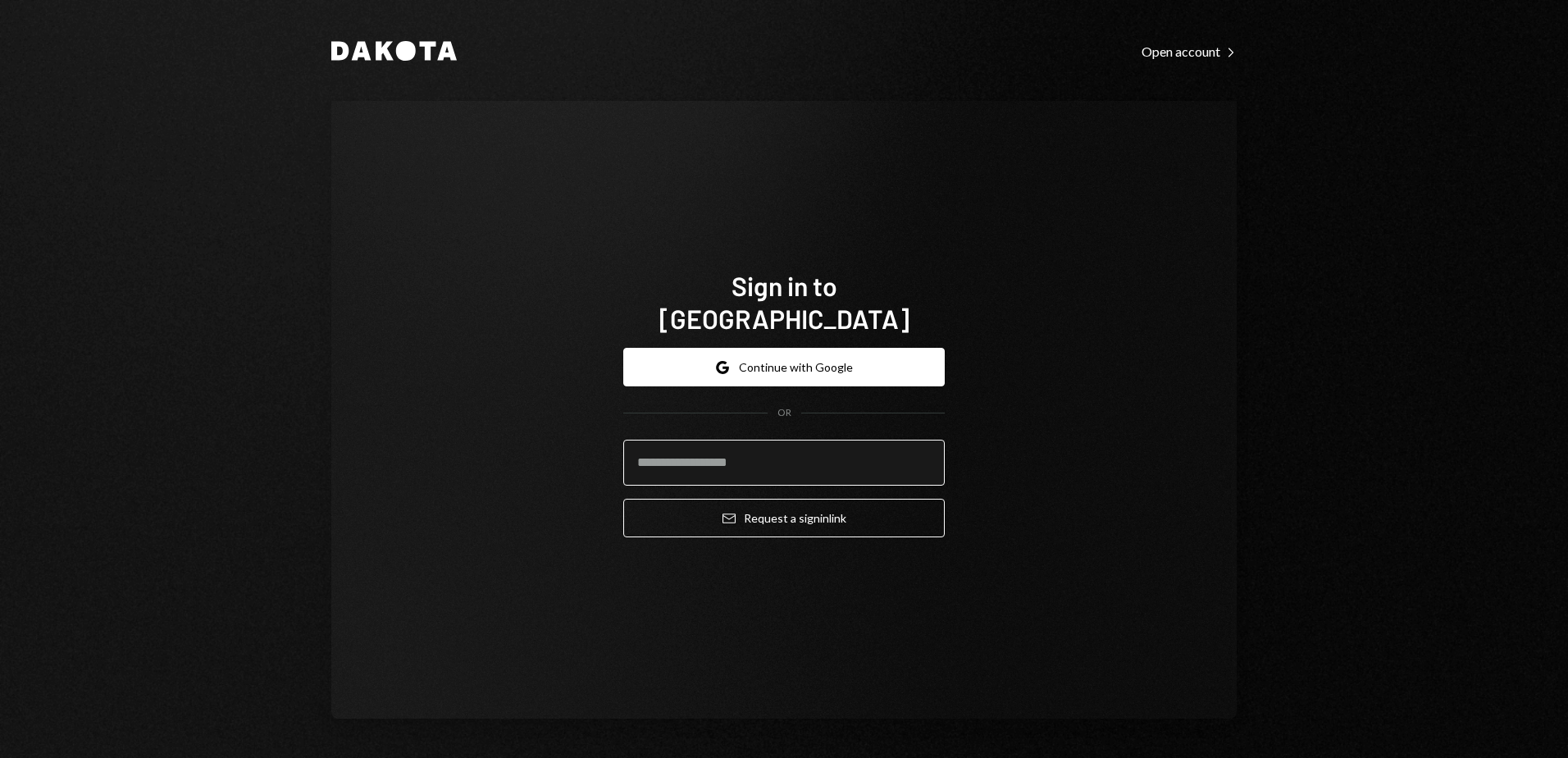
click at [727, 444] on input "email" at bounding box center [784, 463] width 321 height 46
type input "**********"
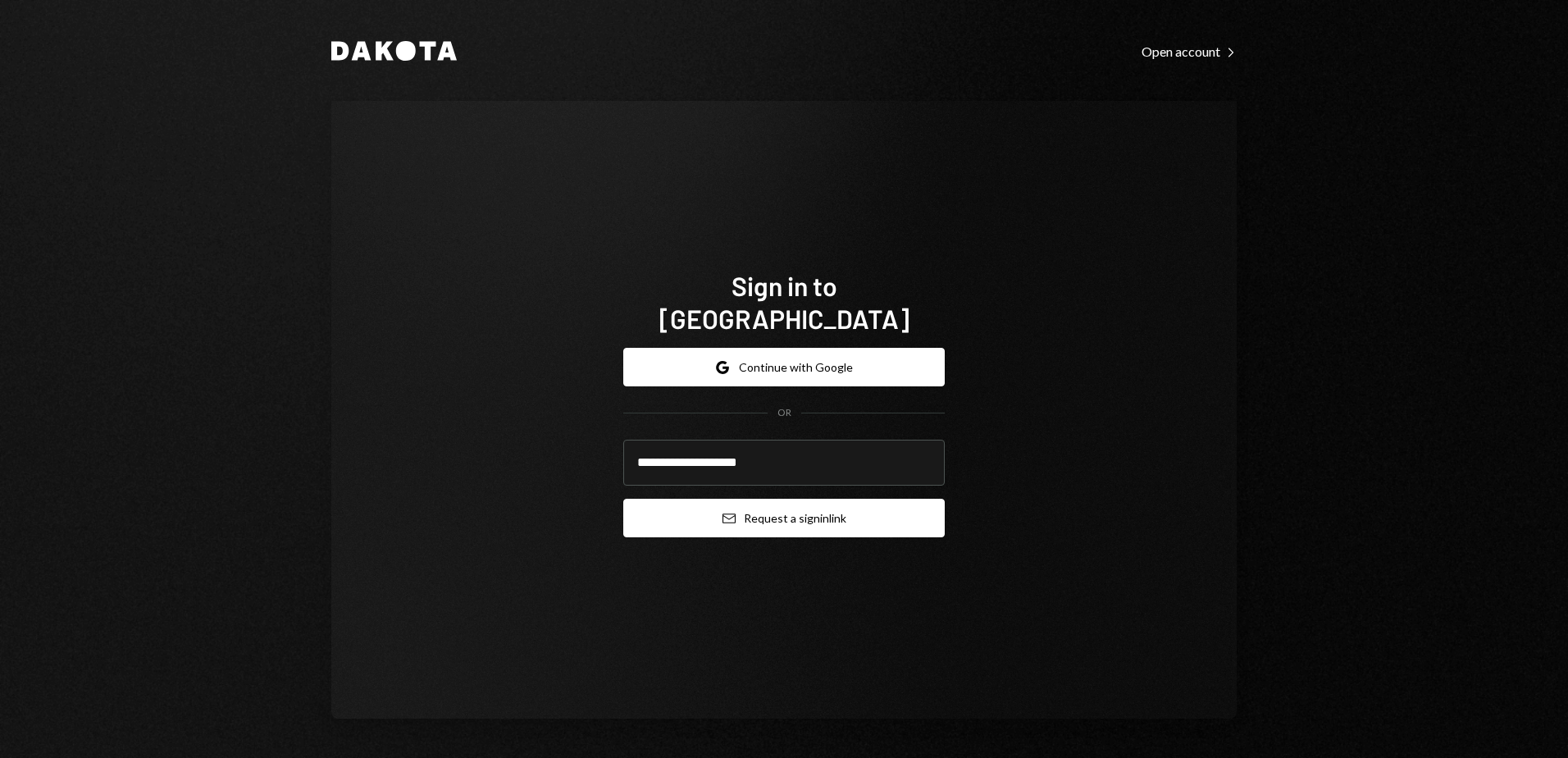
click at [753, 500] on button "Email Request a sign in link" at bounding box center [784, 518] width 321 height 38
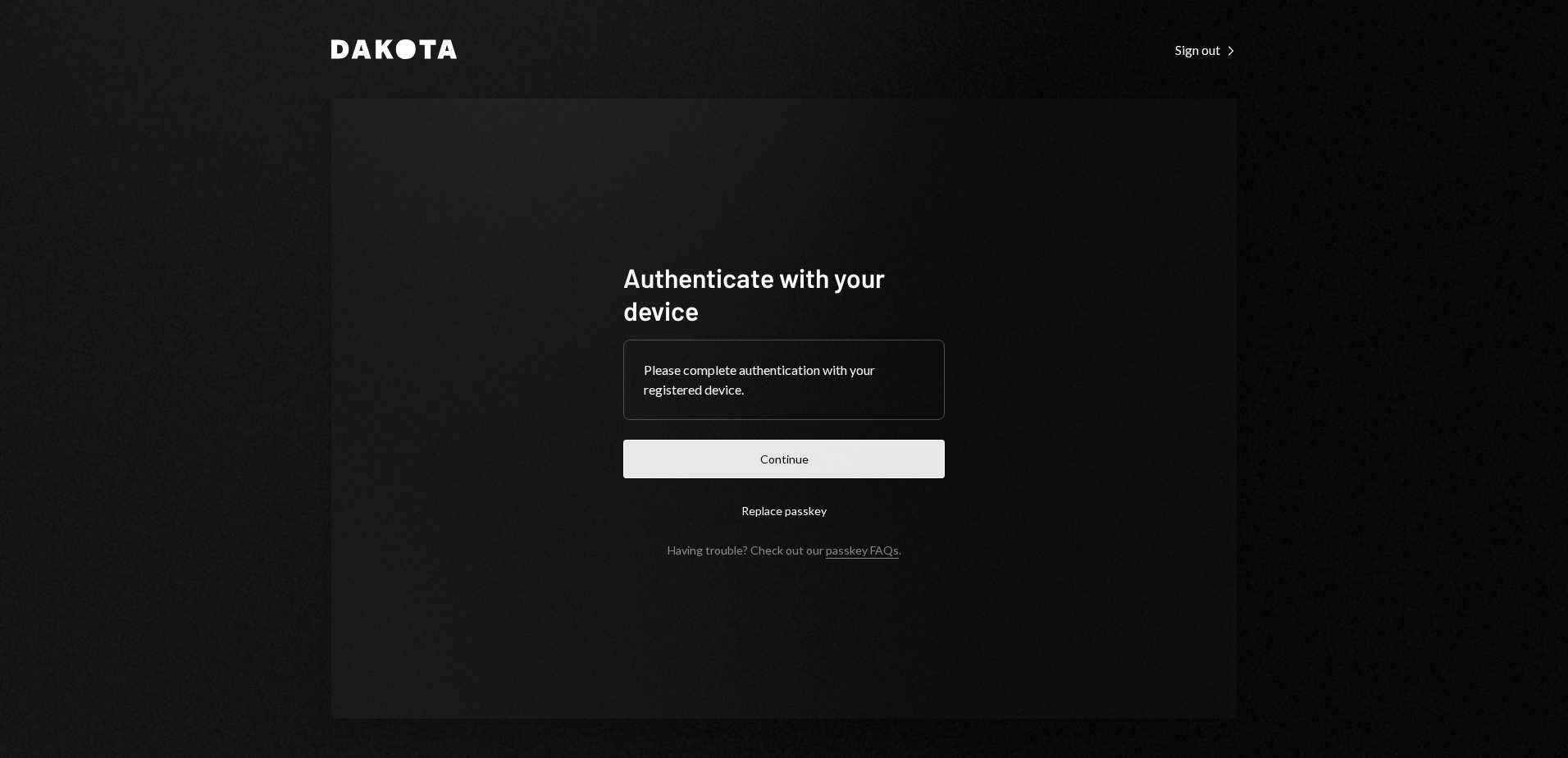
click at [781, 476] on button "Continue" at bounding box center [784, 459] width 321 height 38
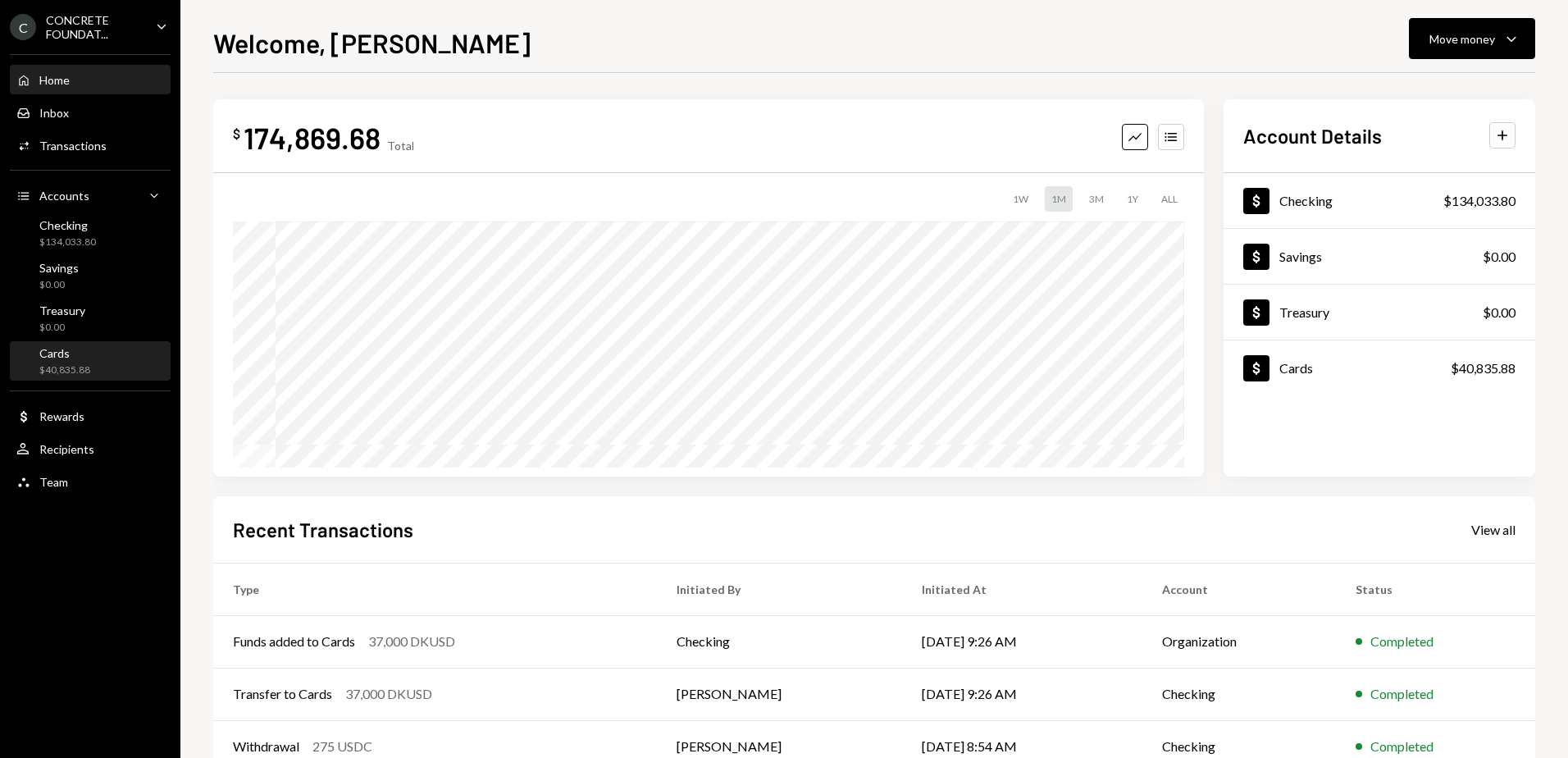
click at [92, 369] on div "Cards $40,835.88" at bounding box center [90, 362] width 148 height 31
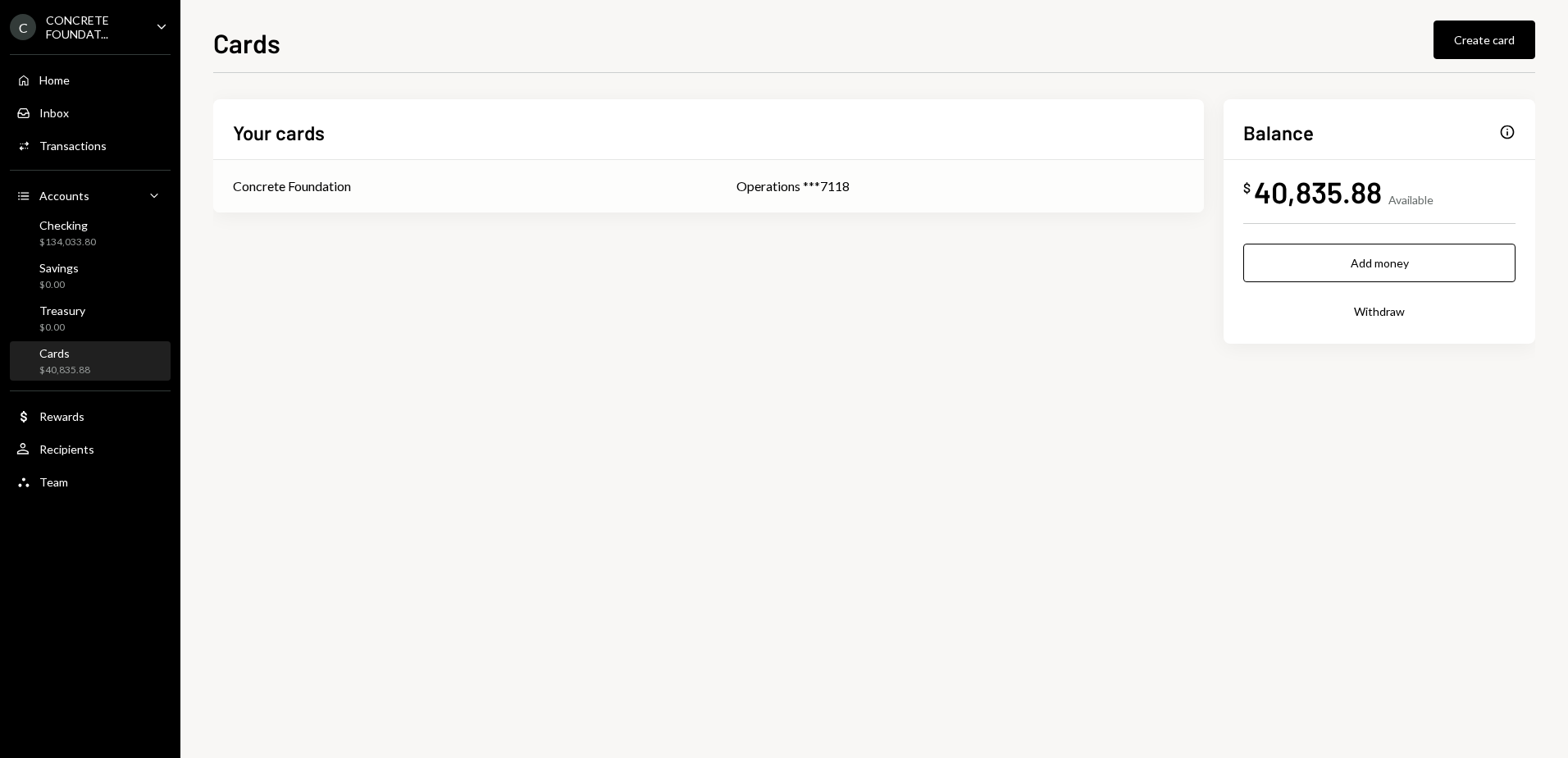
click at [517, 191] on div "Concrete Foundation" at bounding box center [465, 185] width 464 height 20
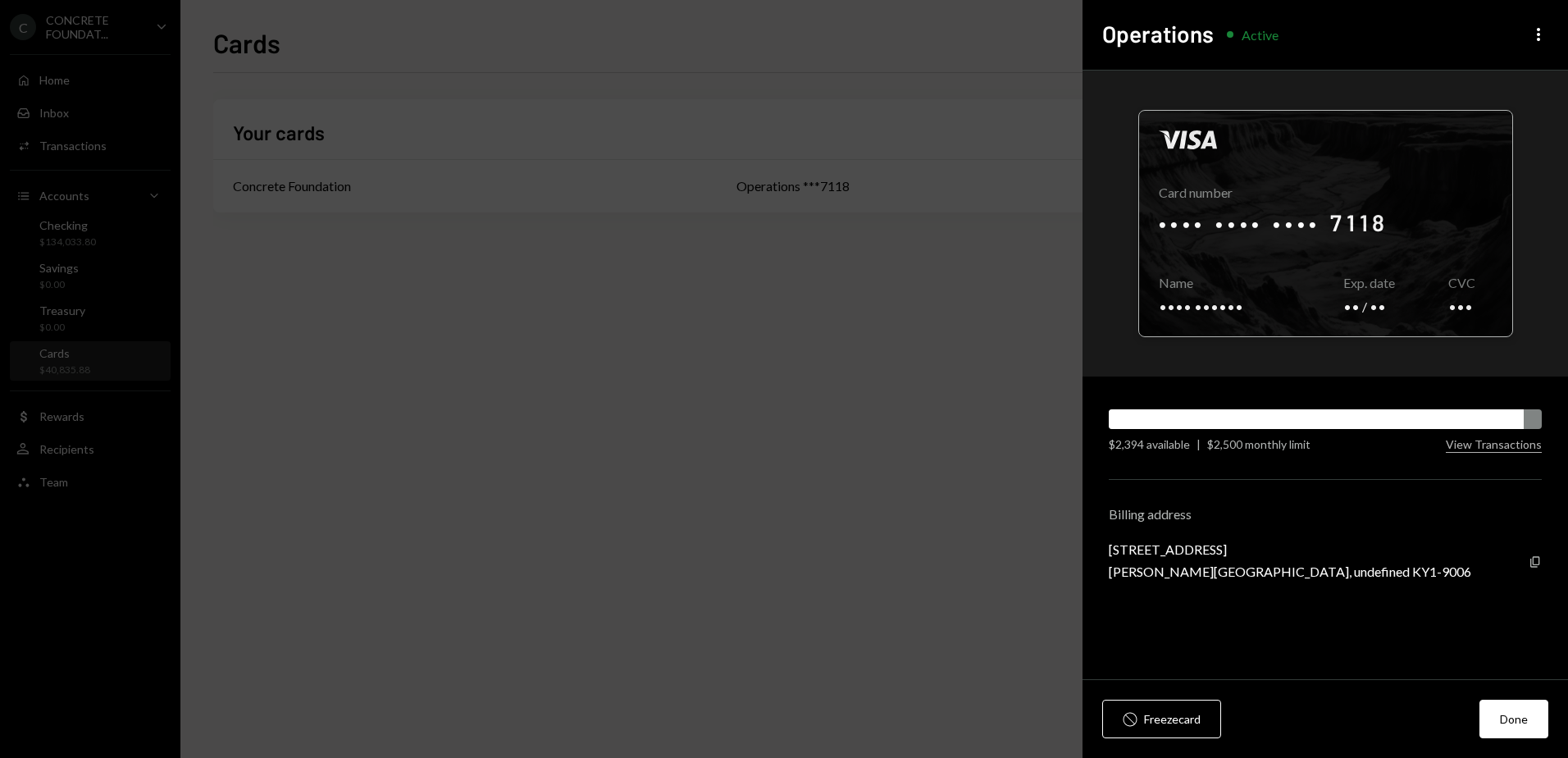
click at [1291, 222] on div at bounding box center [1326, 223] width 373 height 225
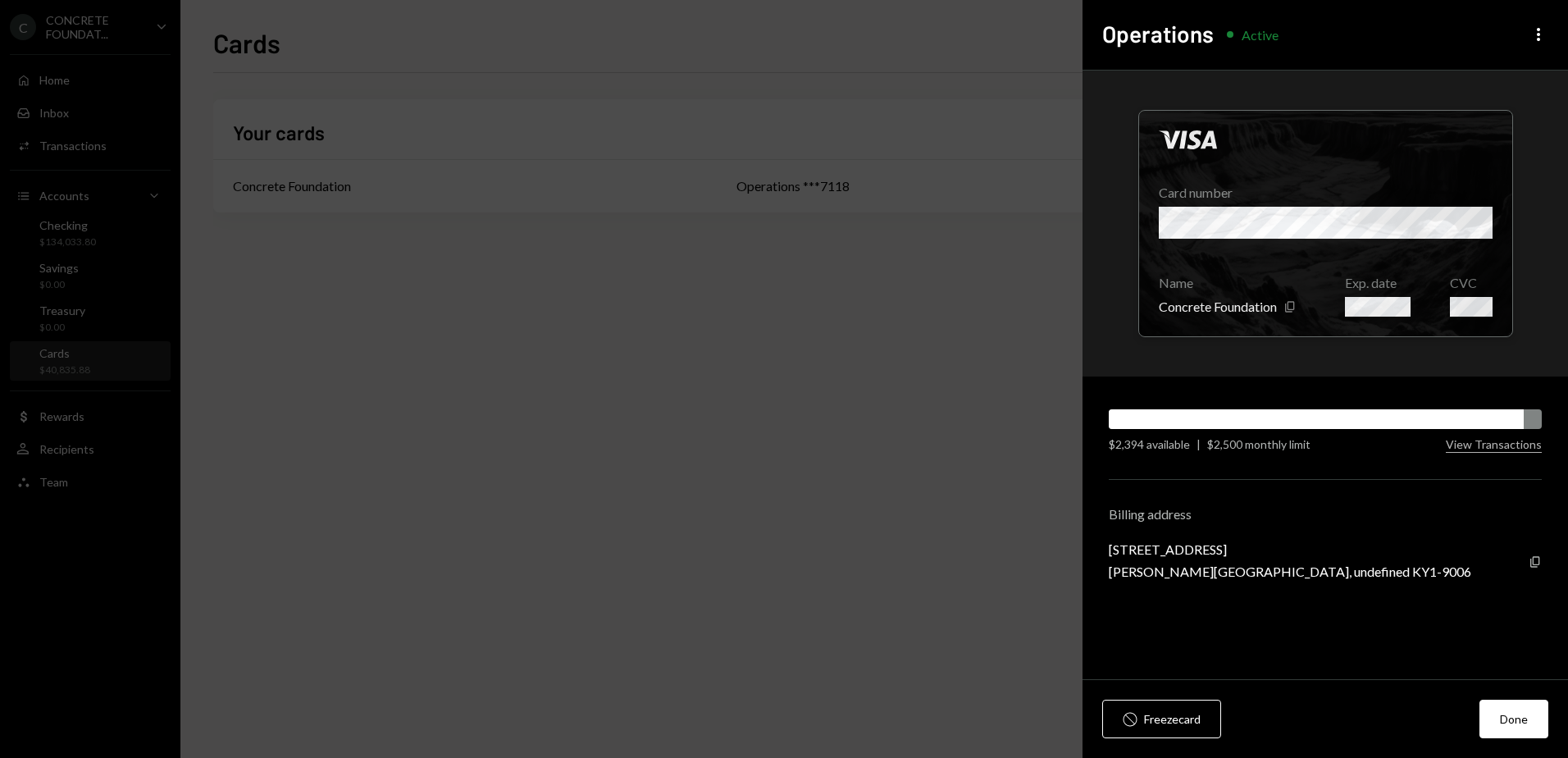
click at [1227, 447] on div "$2,500 monthly limit" at bounding box center [1259, 444] width 104 height 17
click at [1541, 31] on icon "More" at bounding box center [1538, 34] width 20 height 20
click at [1497, 100] on div "Edit limit" at bounding box center [1490, 99] width 99 height 29
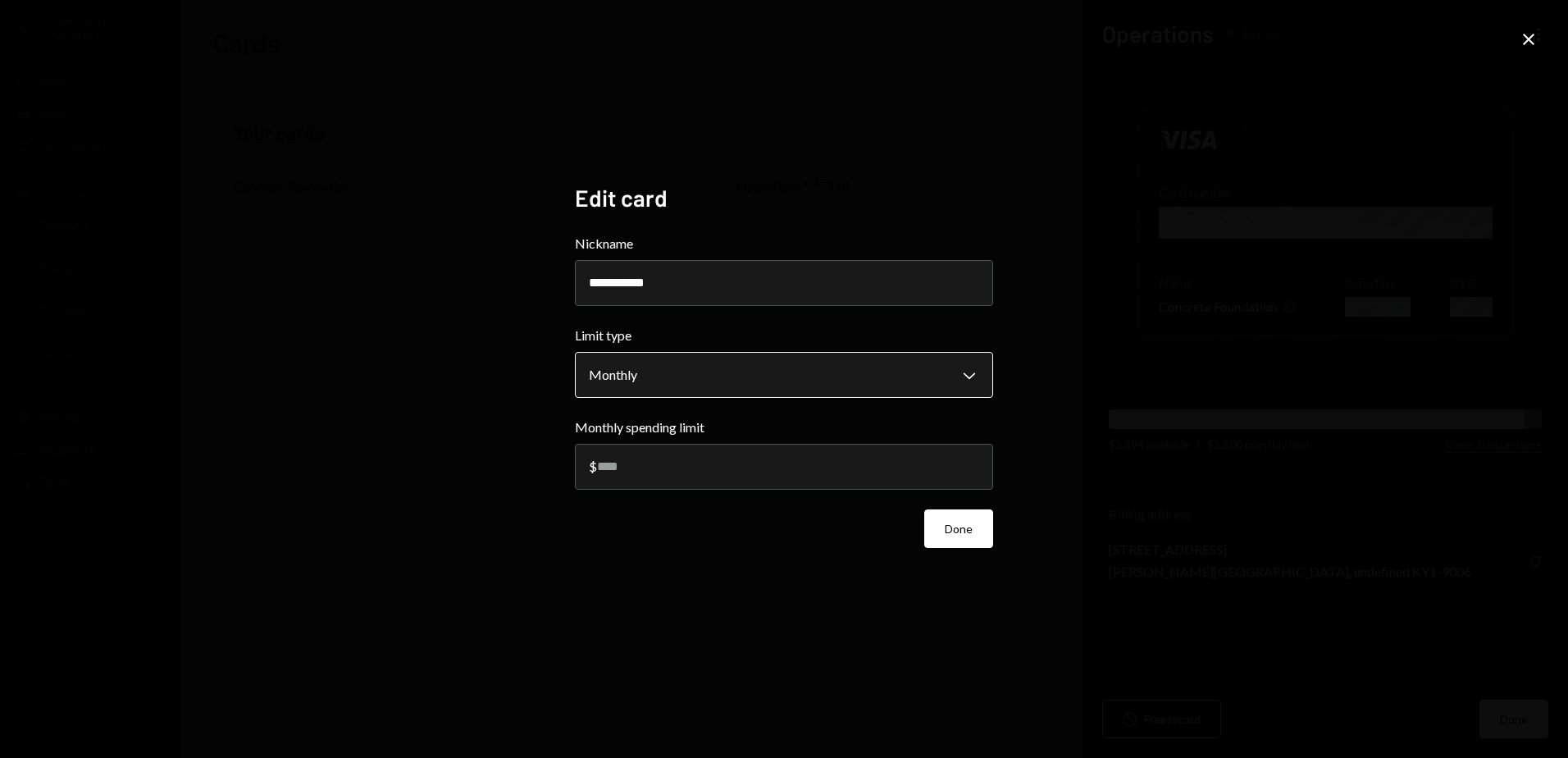
click at [700, 379] on body "**********" at bounding box center [784, 379] width 1568 height 758
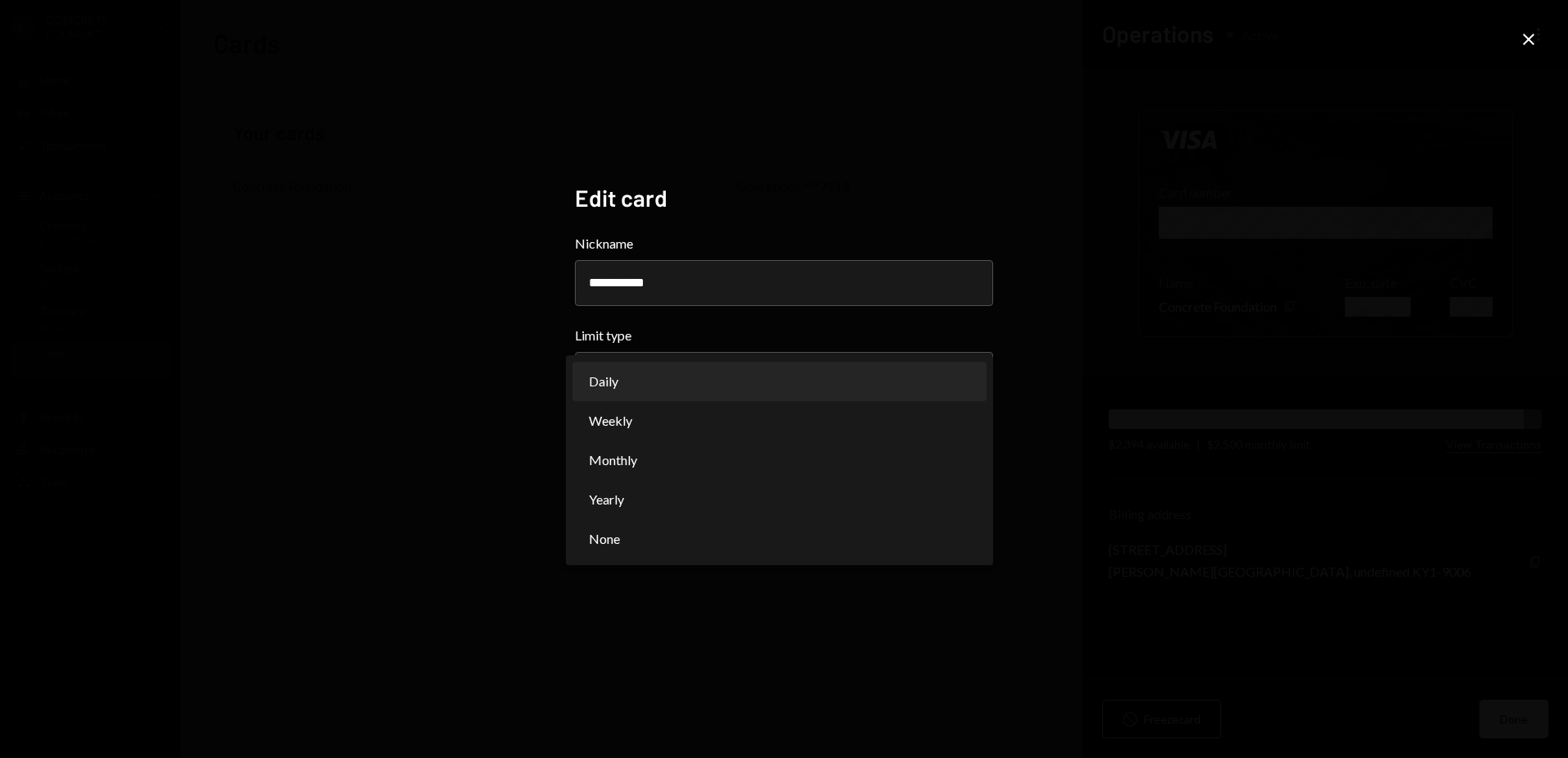
select select "**********"
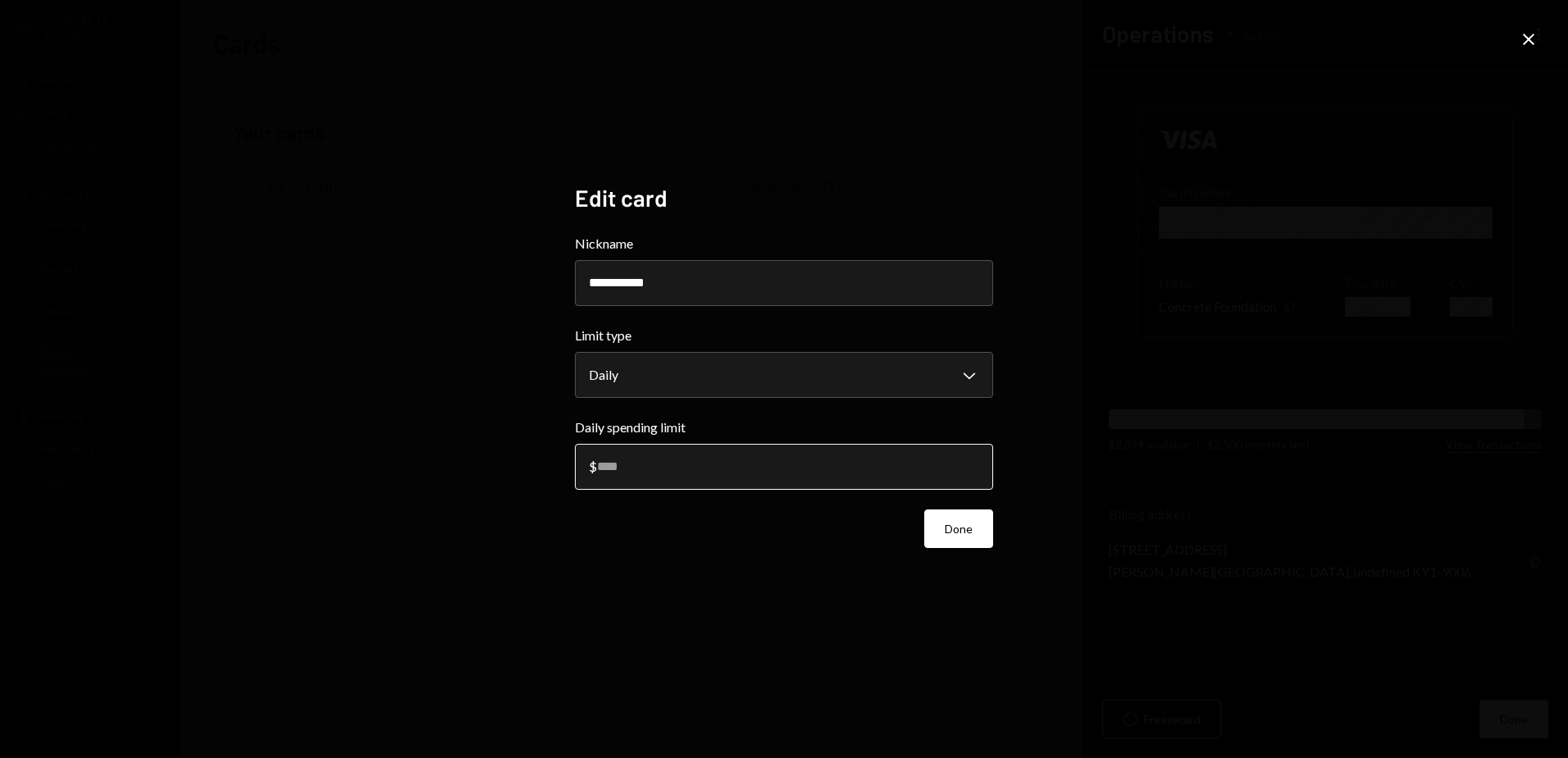
click at [662, 464] on input "****" at bounding box center [784, 467] width 418 height 46
drag, startPoint x: 660, startPoint y: 470, endPoint x: 599, endPoint y: 468, distance: 61.0
click at [599, 468] on input "****" at bounding box center [784, 467] width 418 height 46
click at [605, 468] on input "****" at bounding box center [784, 467] width 418 height 46
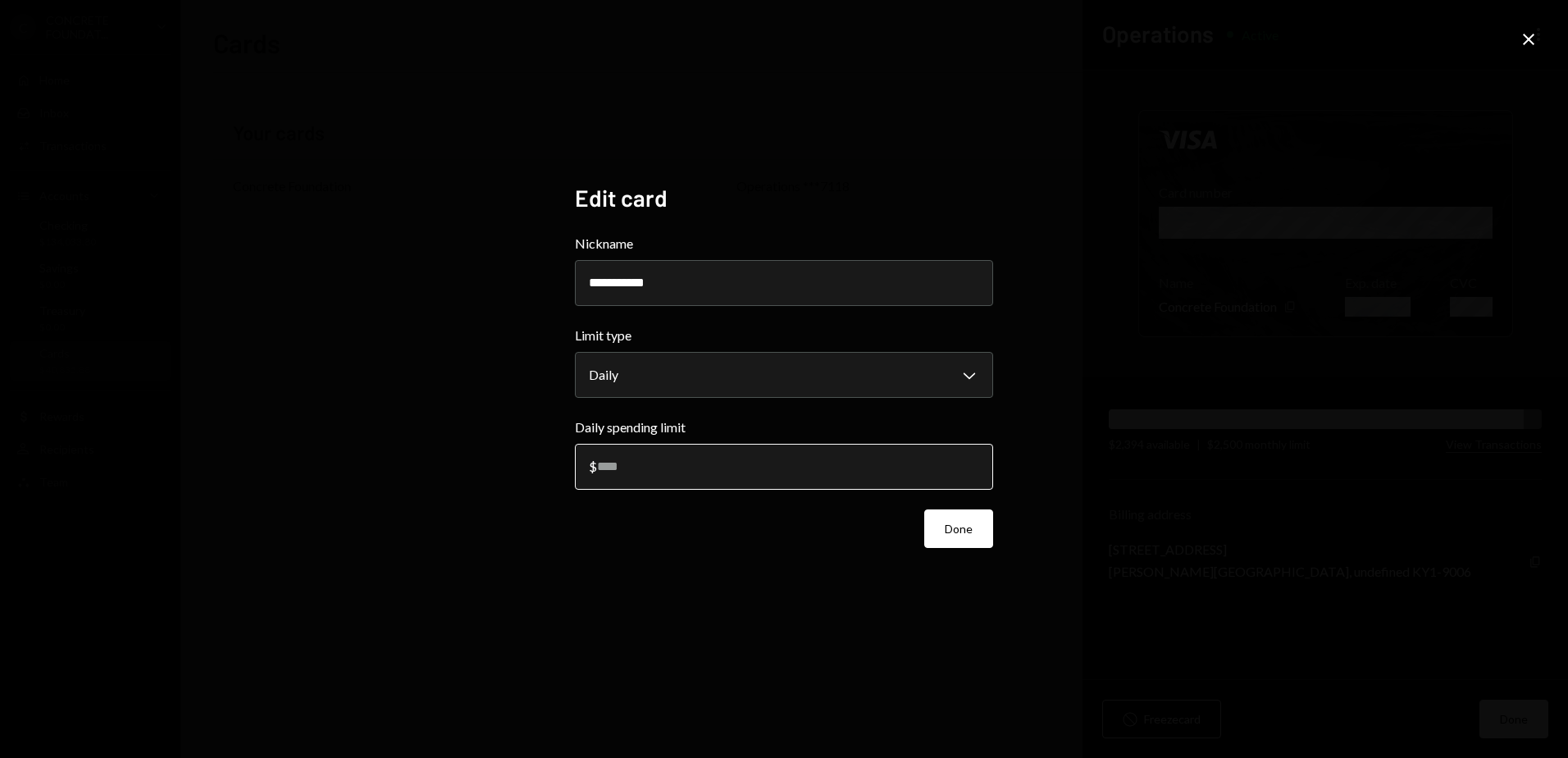
click at [611, 468] on input "****" at bounding box center [784, 467] width 418 height 46
type input "*****"
click at [964, 521] on button "Done" at bounding box center [958, 528] width 69 height 38
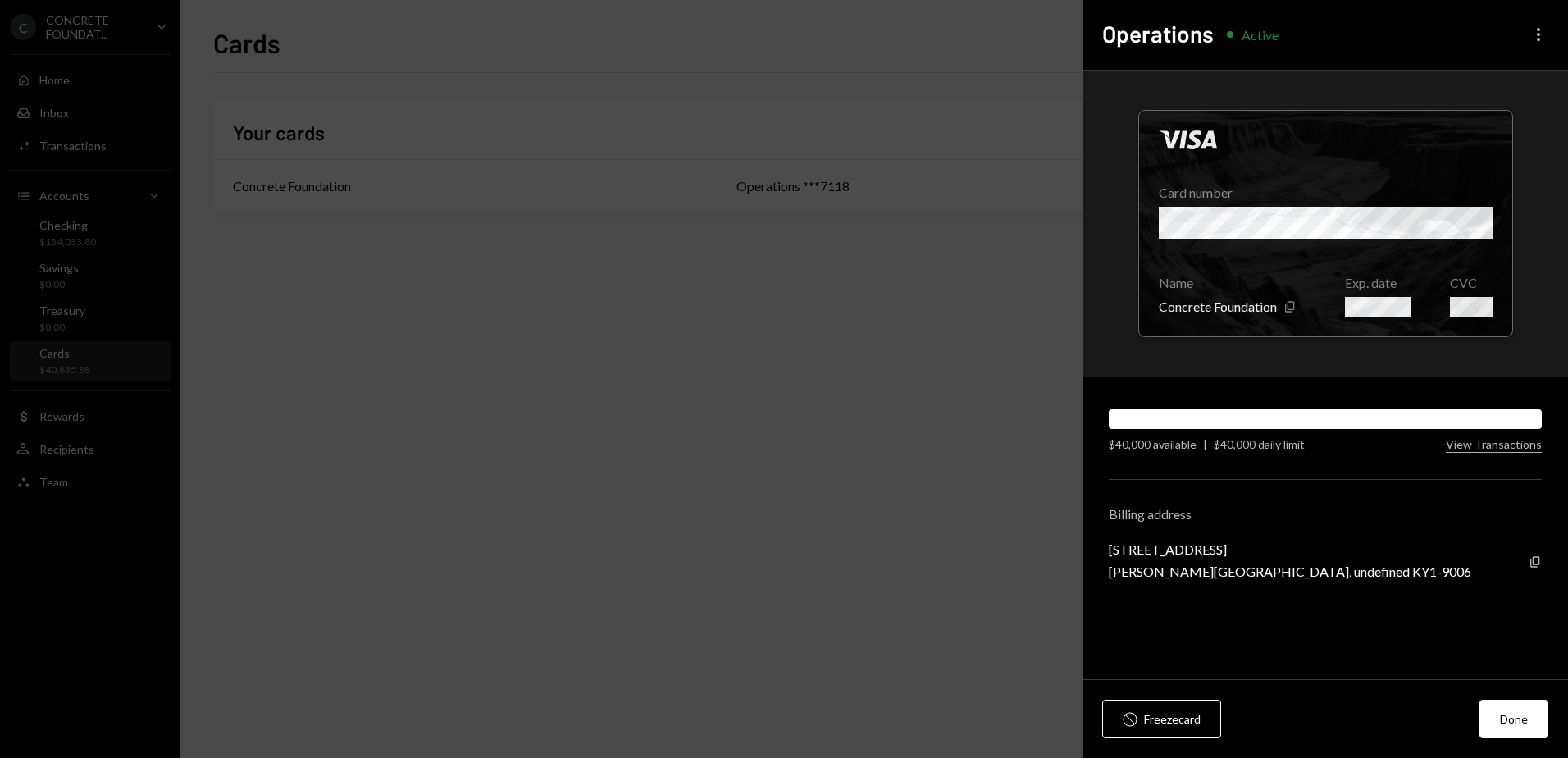
click at [1543, 37] on icon "More" at bounding box center [1538, 34] width 20 height 20
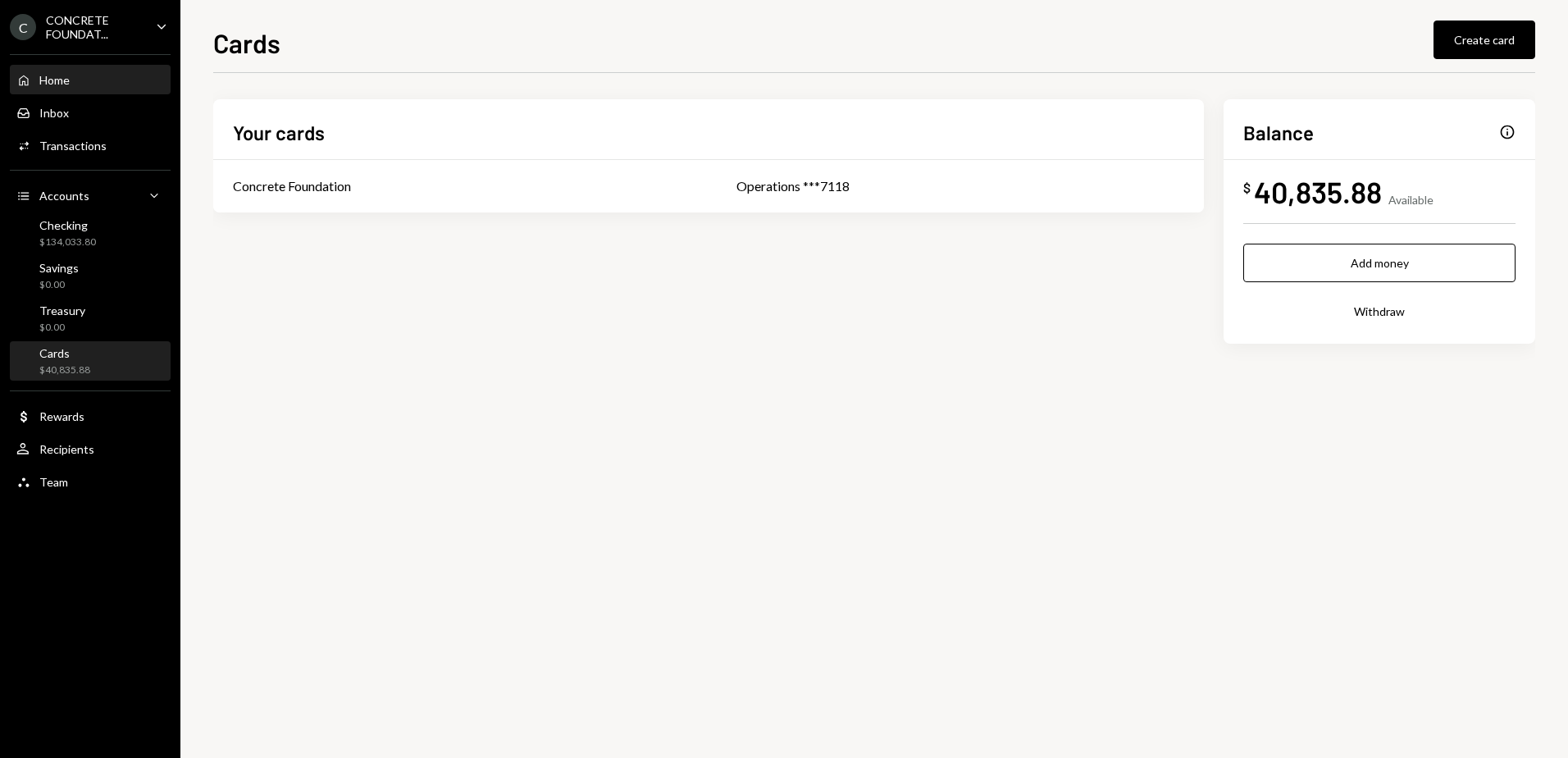
click at [94, 82] on div "Home Home" at bounding box center [90, 80] width 148 height 14
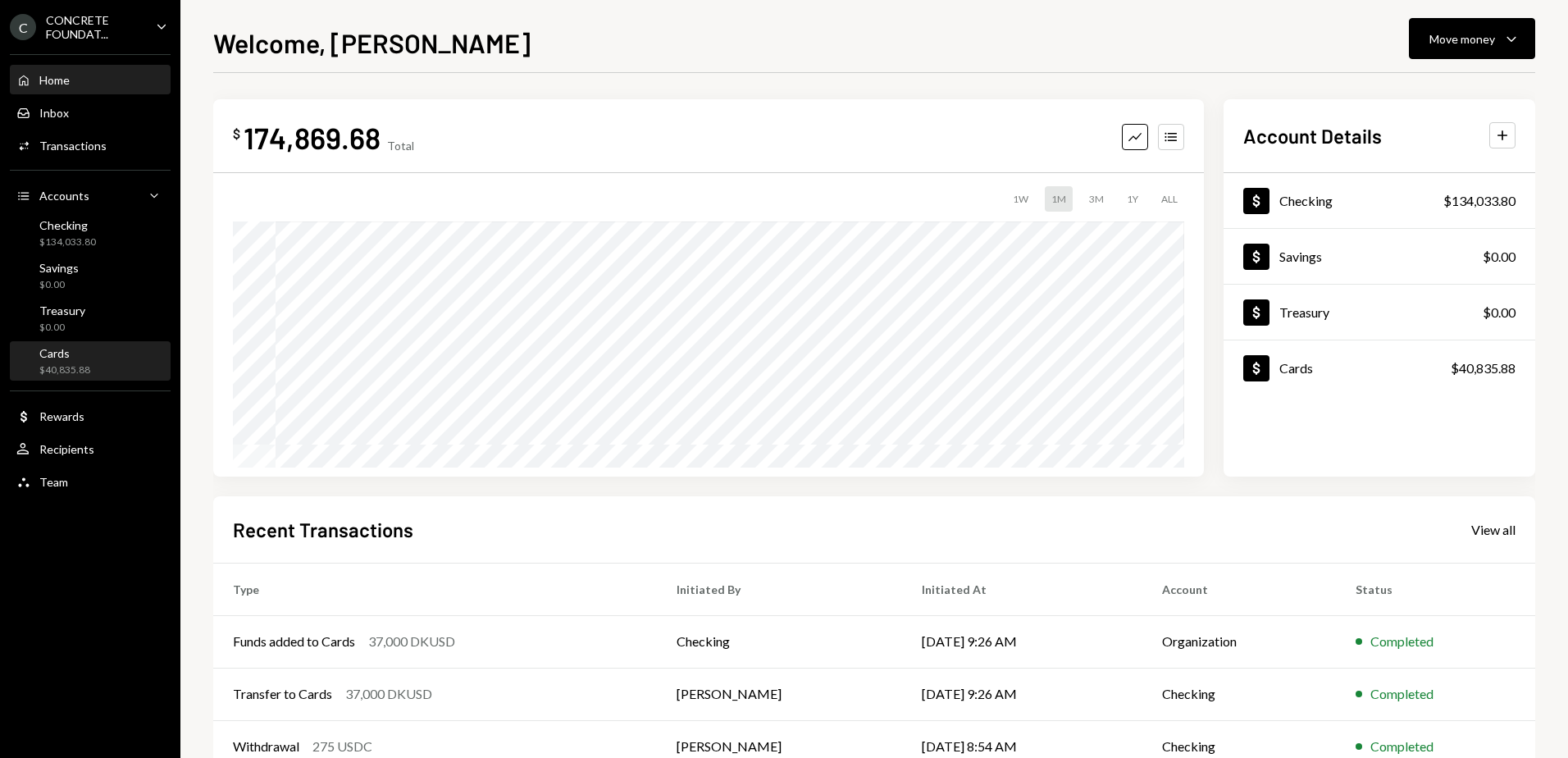
click at [89, 366] on div "Cards $40,835.88" at bounding box center [90, 362] width 148 height 31
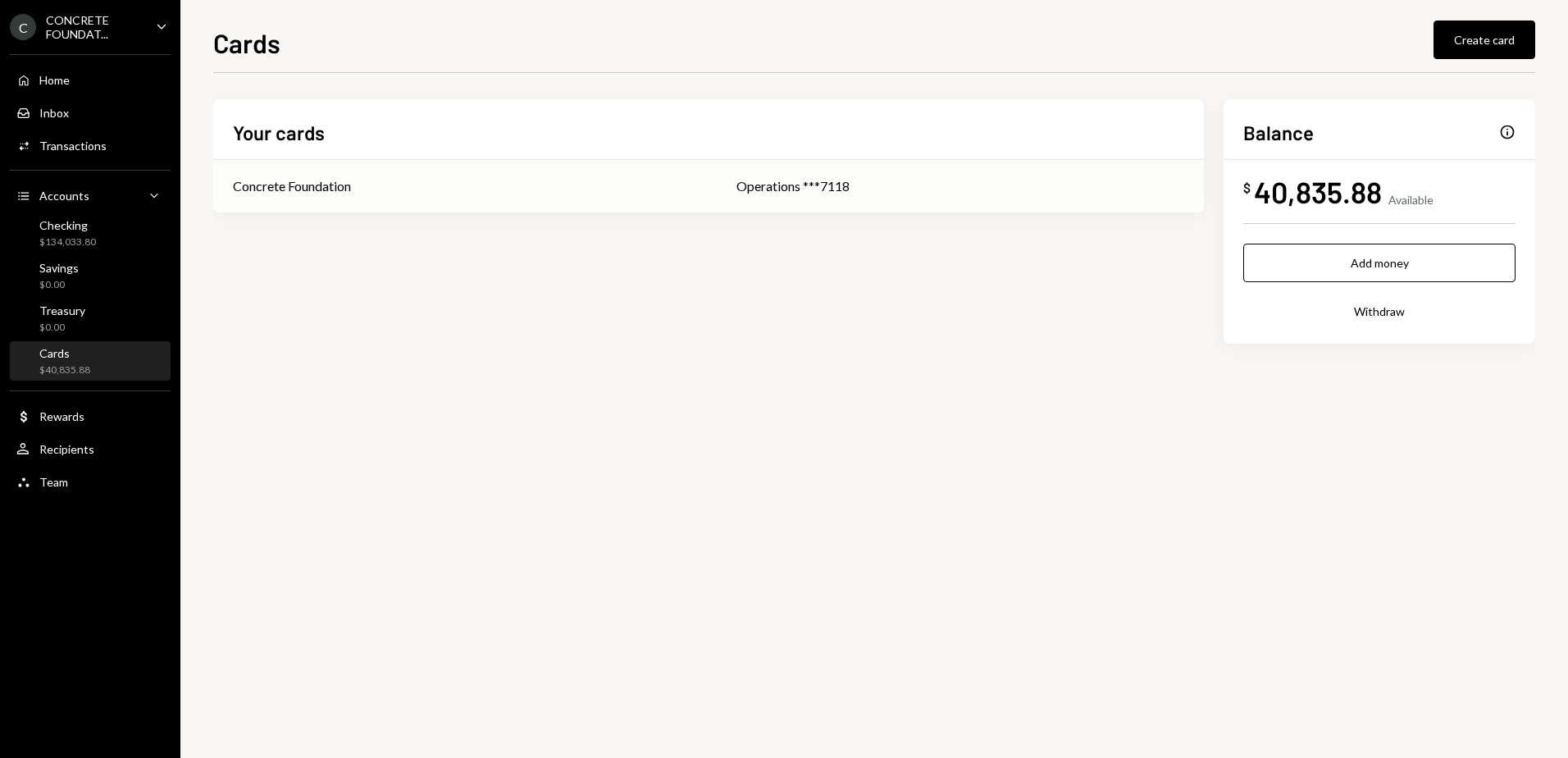
click at [498, 191] on div "Concrete Foundation" at bounding box center [465, 185] width 464 height 20
click at [527, 191] on div "Concrete Foundation" at bounding box center [465, 185] width 464 height 20
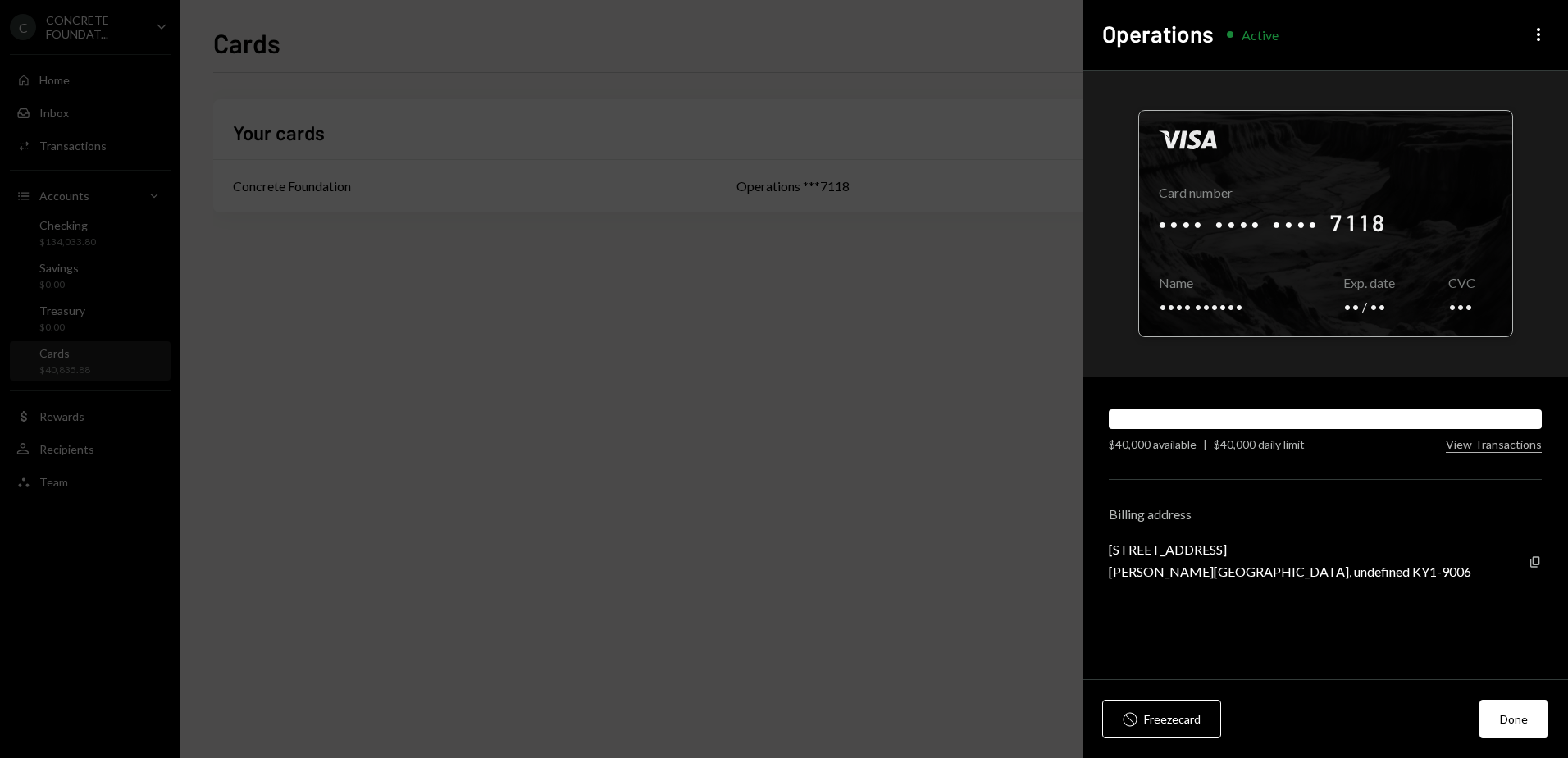
click at [1295, 219] on div at bounding box center [1326, 223] width 373 height 225
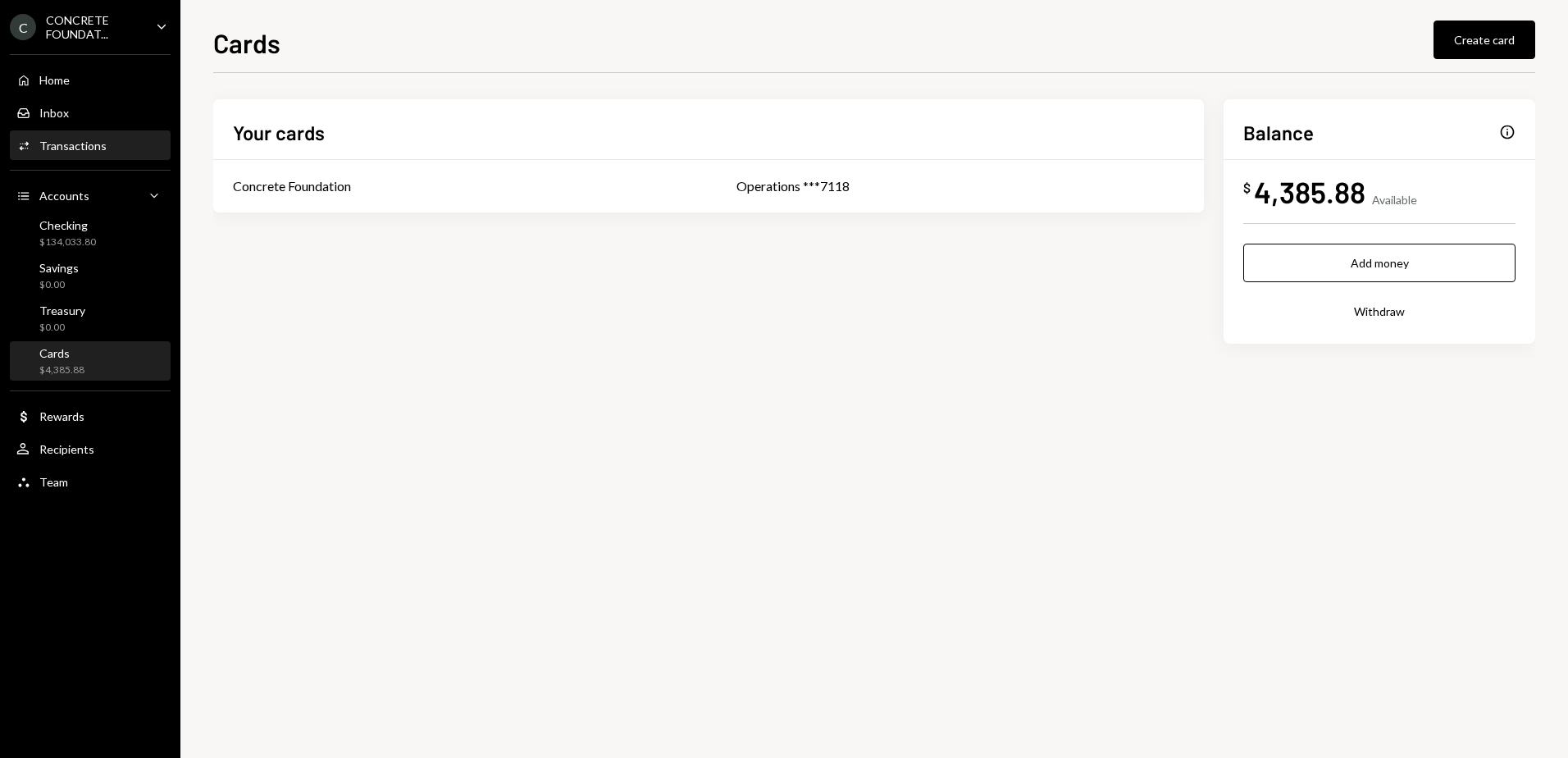
click at [77, 143] on div "Transactions" at bounding box center [72, 145] width 67 height 14
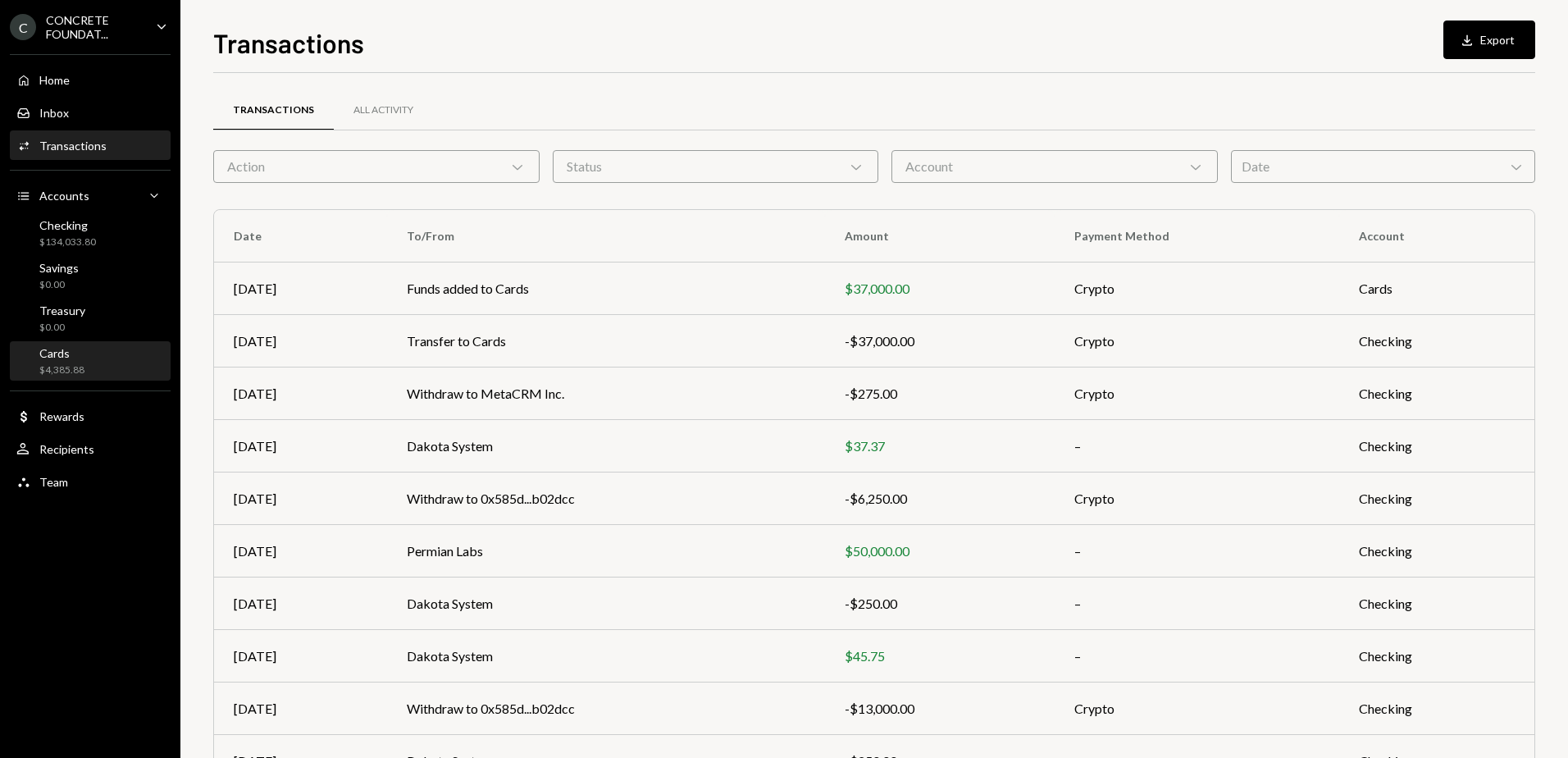
click at [93, 362] on div "Cards $4,385.88" at bounding box center [90, 362] width 148 height 31
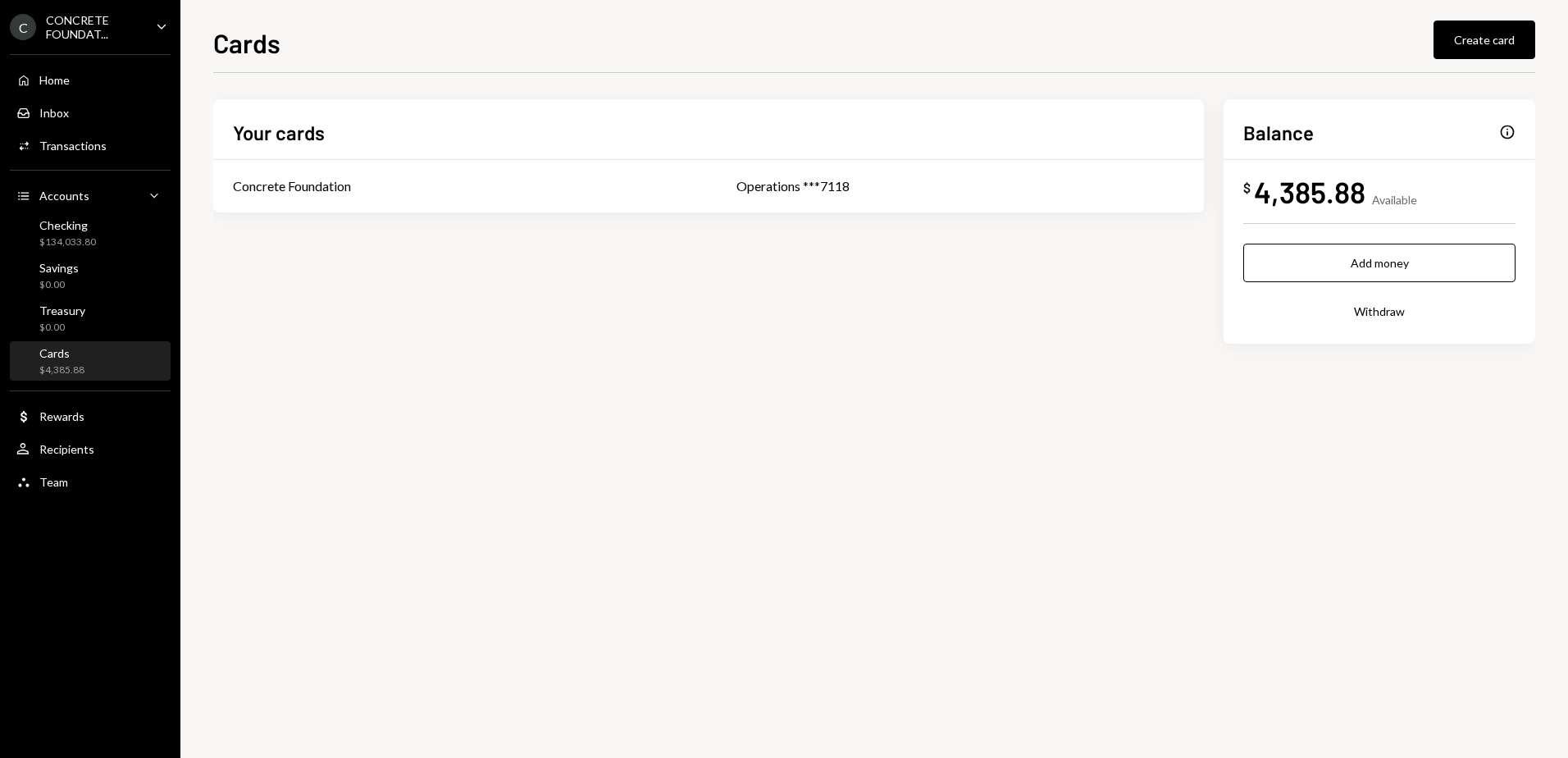
click at [810, 352] on div "Your cards Concrete Foundation Operations ***7118 Balance Info $ 4,385.88 Avail…" at bounding box center [874, 248] width 1322 height 297
click at [1400, 195] on div "Available" at bounding box center [1395, 200] width 45 height 14
click at [953, 183] on div "Operations ***7118" at bounding box center [960, 185] width 448 height 20
click at [63, 151] on div "Transactions" at bounding box center [72, 145] width 67 height 14
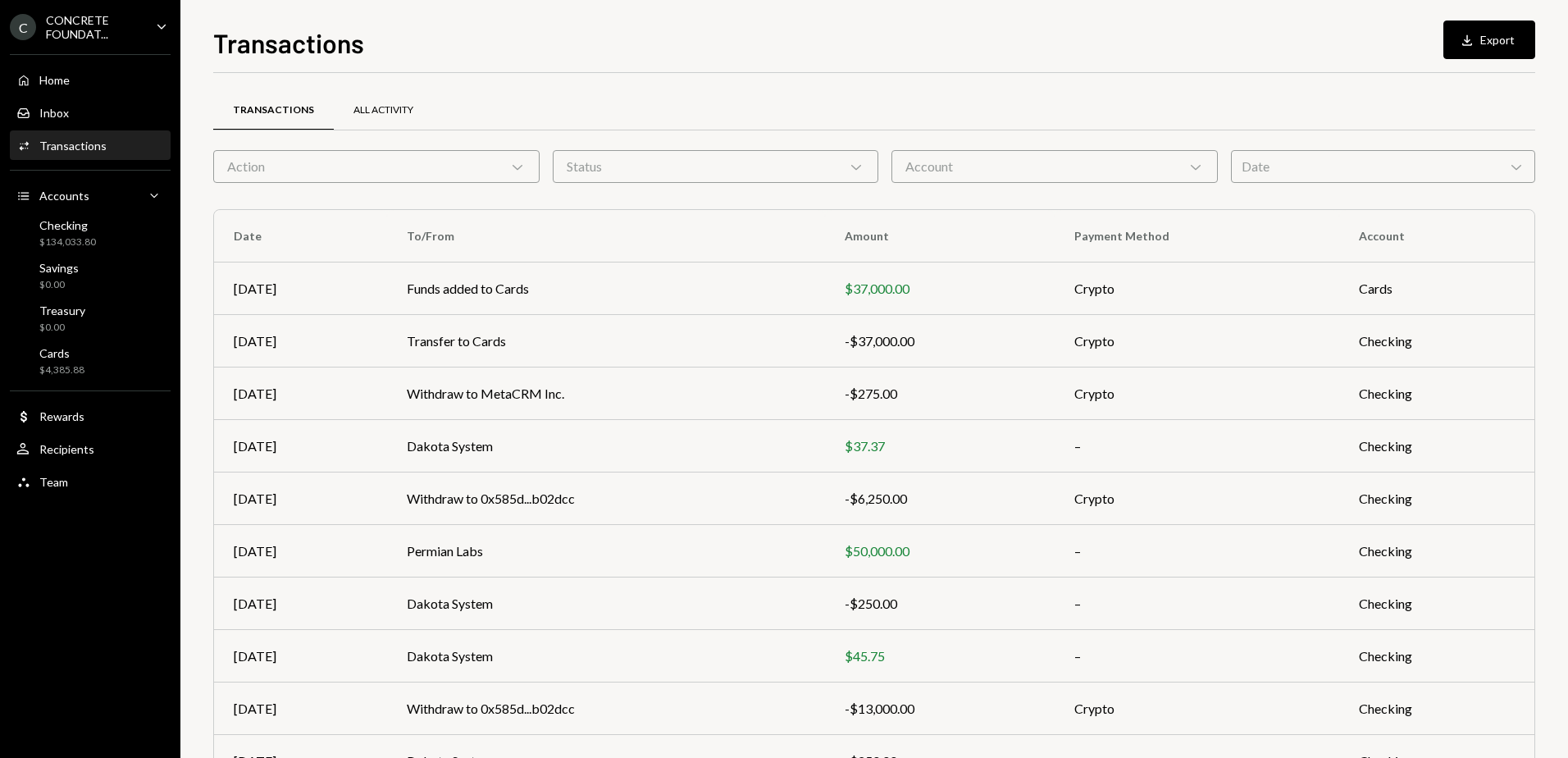
click at [377, 105] on div "All Activity" at bounding box center [383, 111] width 60 height 14
